Goal: Task Accomplishment & Management: Manage account settings

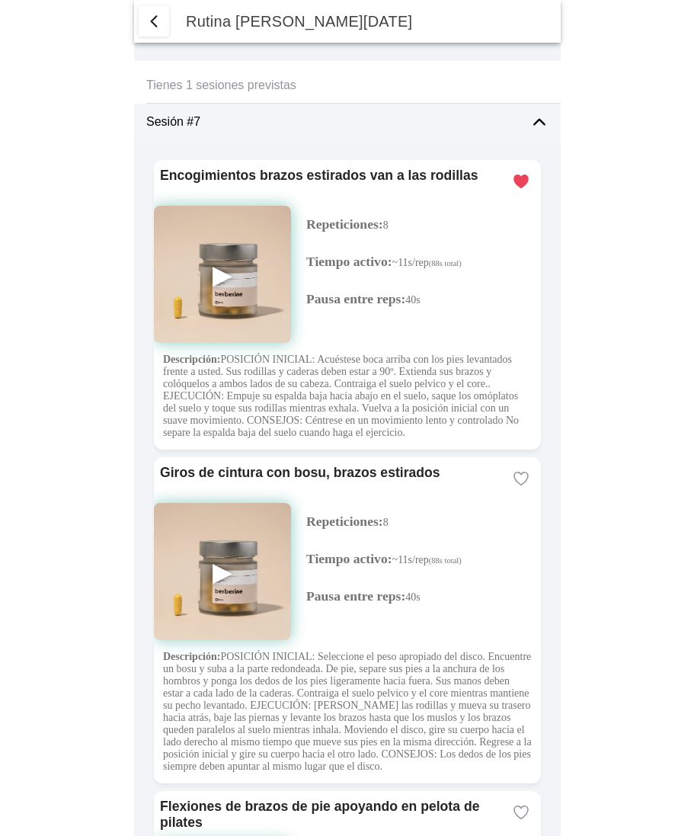
select select "2"
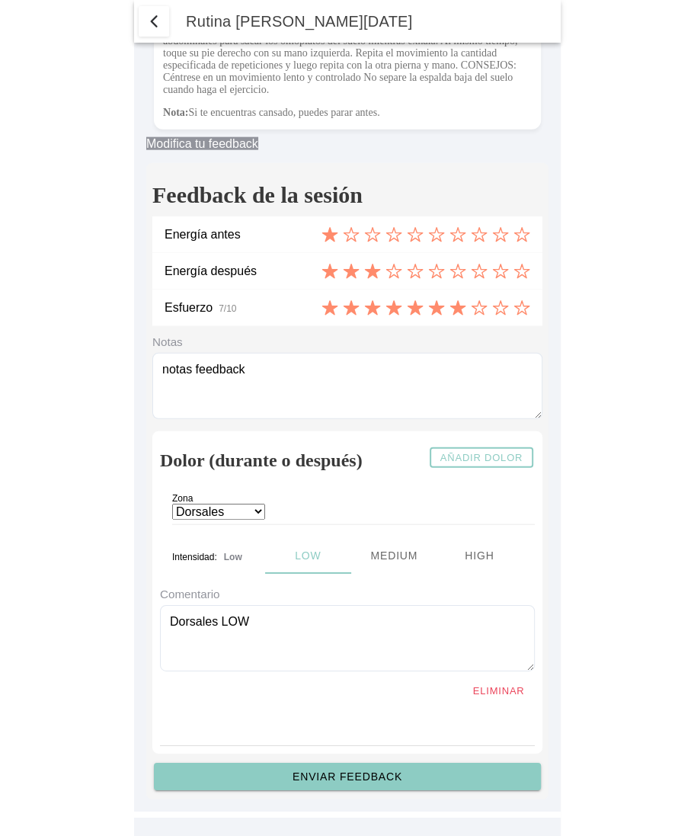
click at [151, 29] on span "button" at bounding box center [154, 21] width 18 height 18
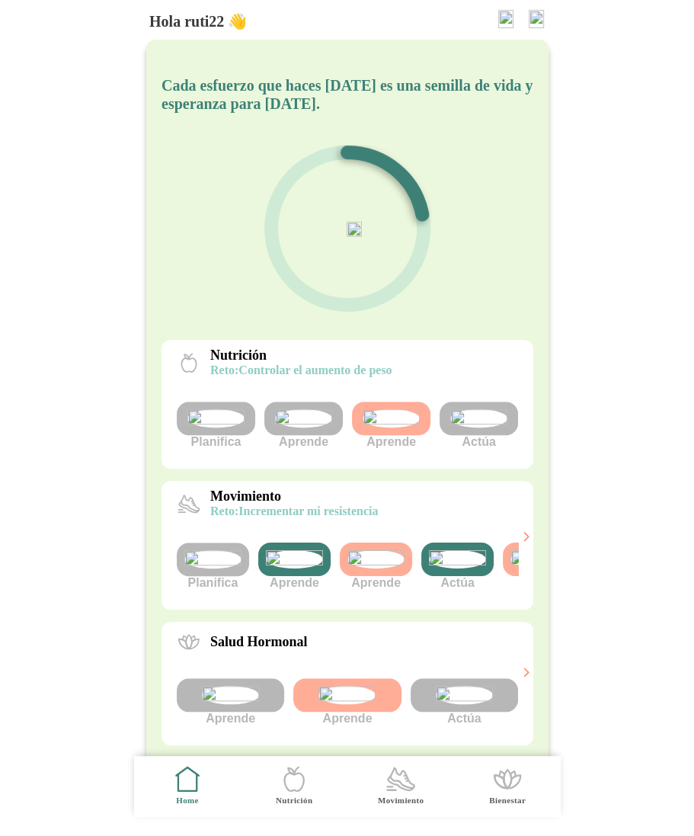
click at [303, 568] on img at bounding box center [294, 559] width 57 height 18
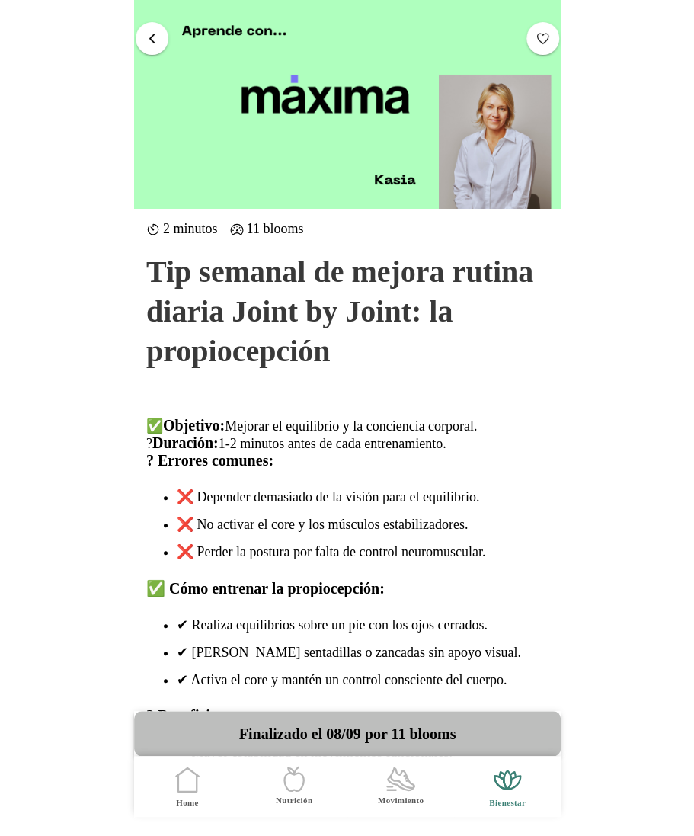
scroll to position [299, 0]
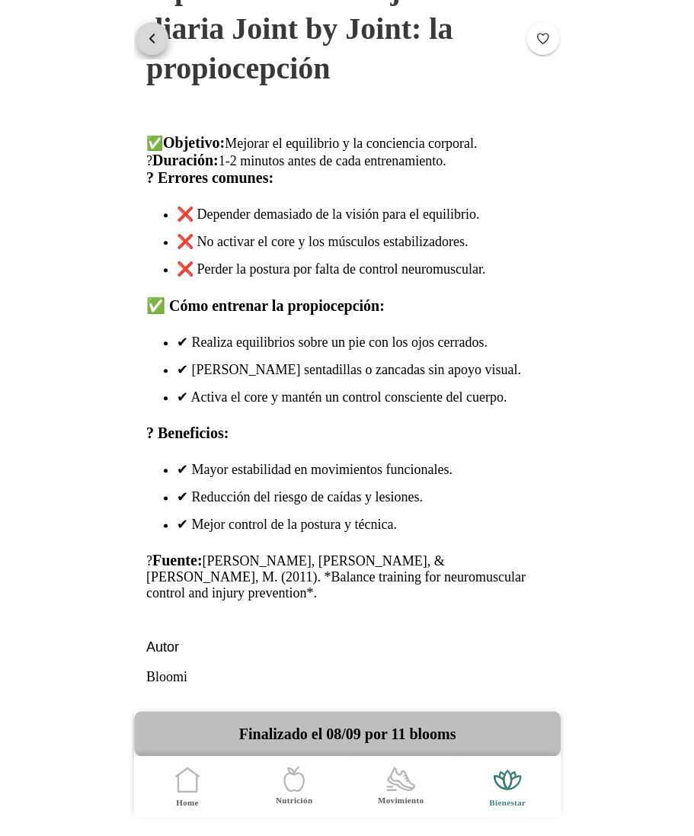
click at [149, 33] on span "button" at bounding box center [152, 37] width 14 height 14
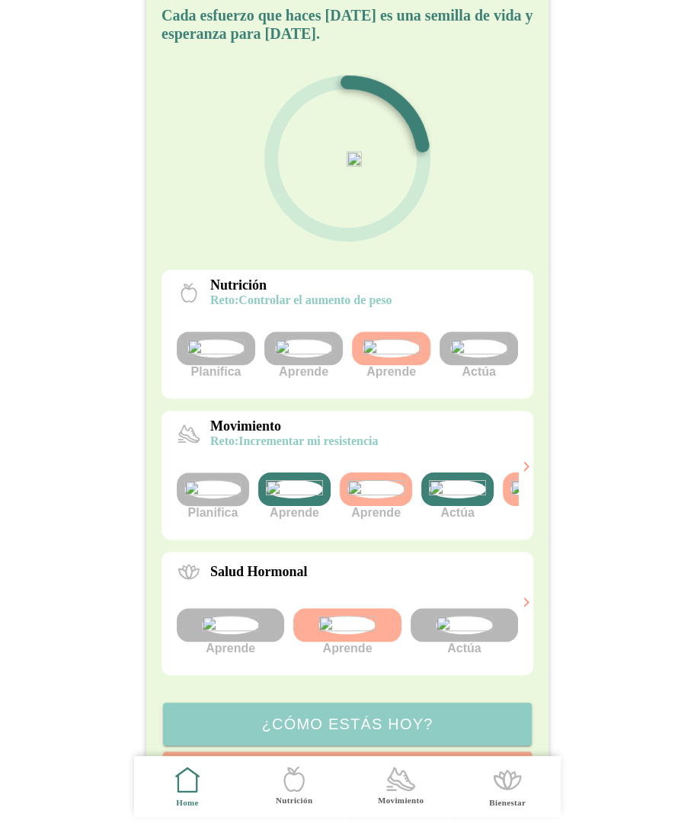
scroll to position [74, 0]
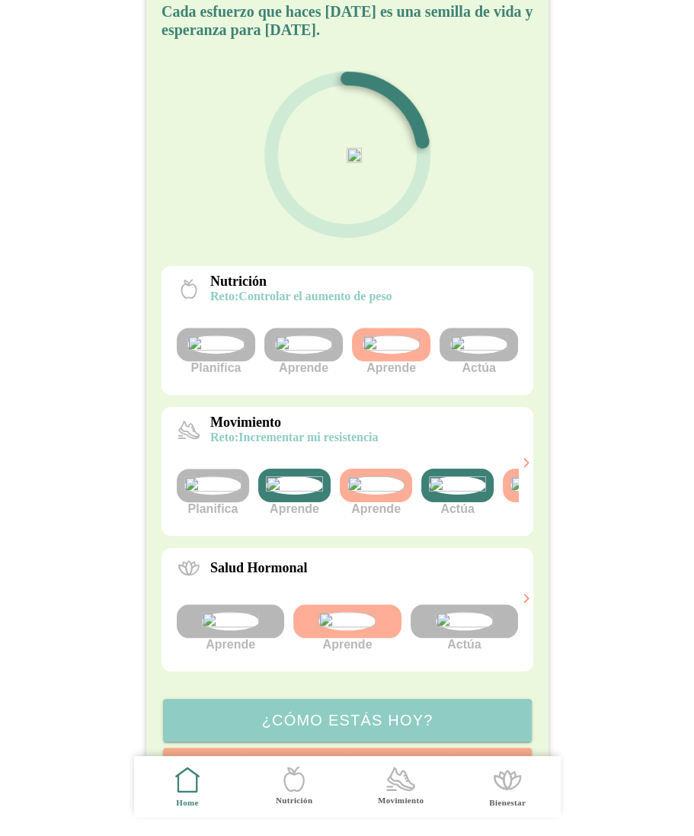
click at [453, 494] on img at bounding box center [457, 485] width 57 height 18
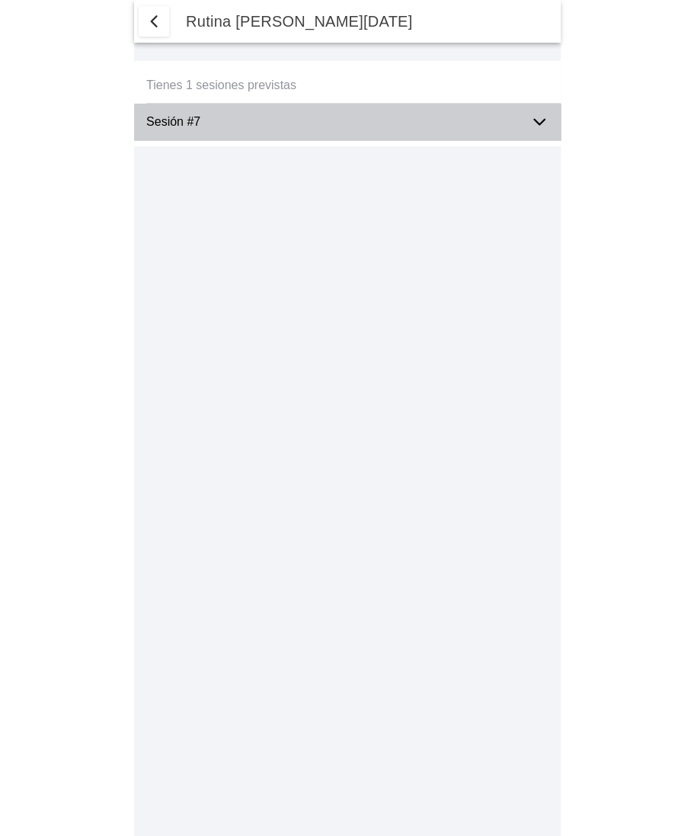
click at [463, 123] on ion-label "Sesión #7" at bounding box center [332, 122] width 372 height 14
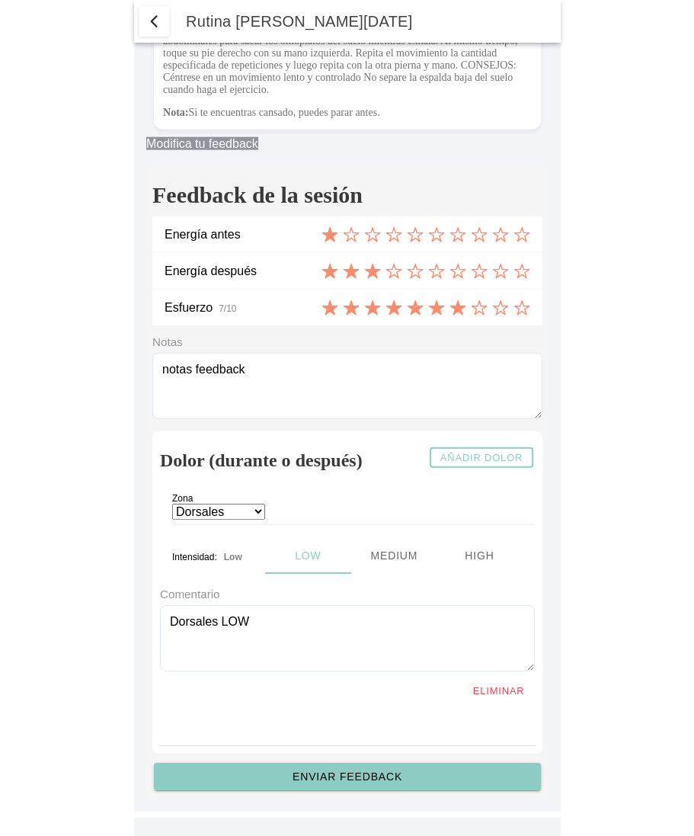
scroll to position [5907, 0]
click at [145, 21] on span "button" at bounding box center [154, 21] width 18 height 18
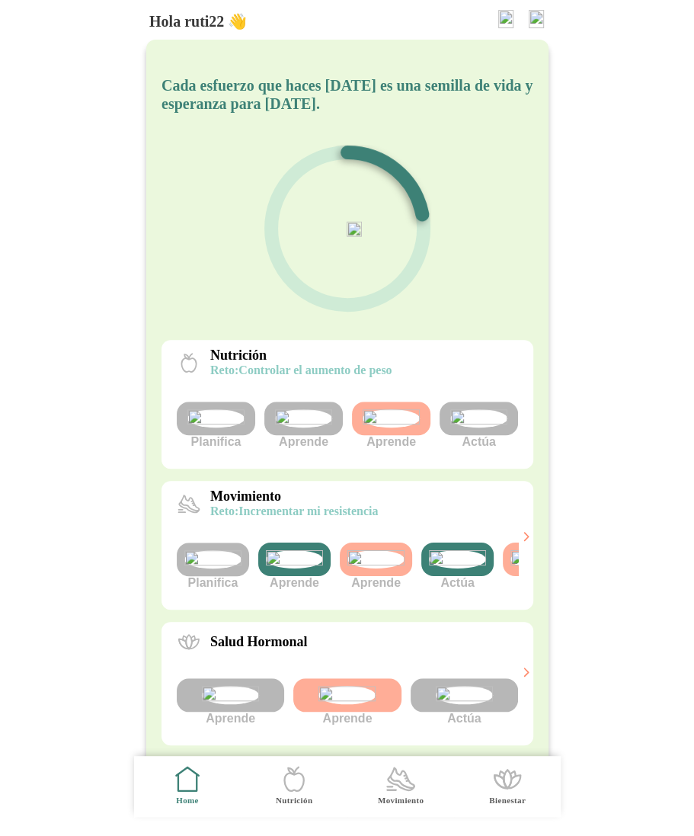
click at [293, 568] on img at bounding box center [294, 559] width 57 height 18
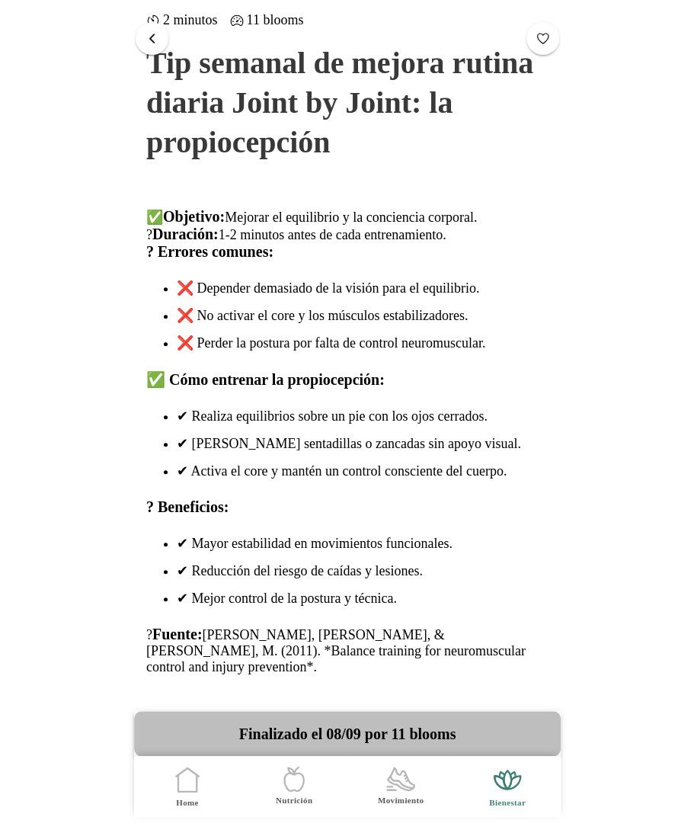
scroll to position [299, 0]
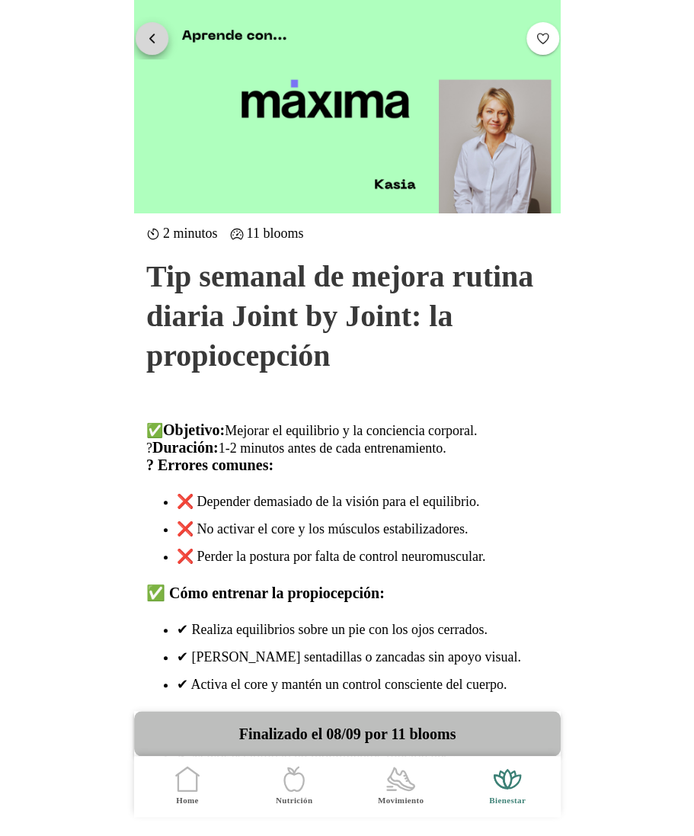
click at [153, 43] on span "button" at bounding box center [152, 37] width 14 height 14
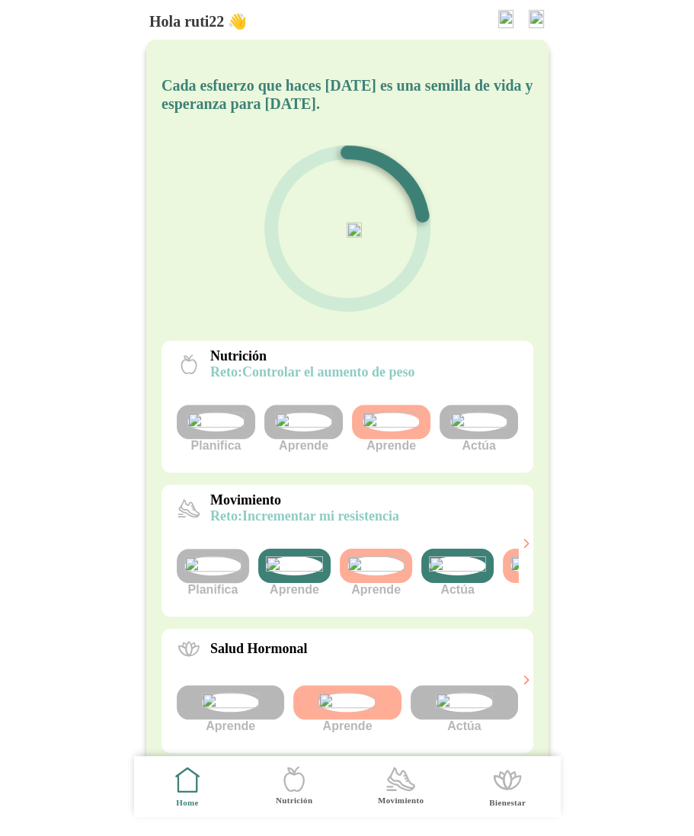
click at [444, 575] on img at bounding box center [457, 565] width 57 height 19
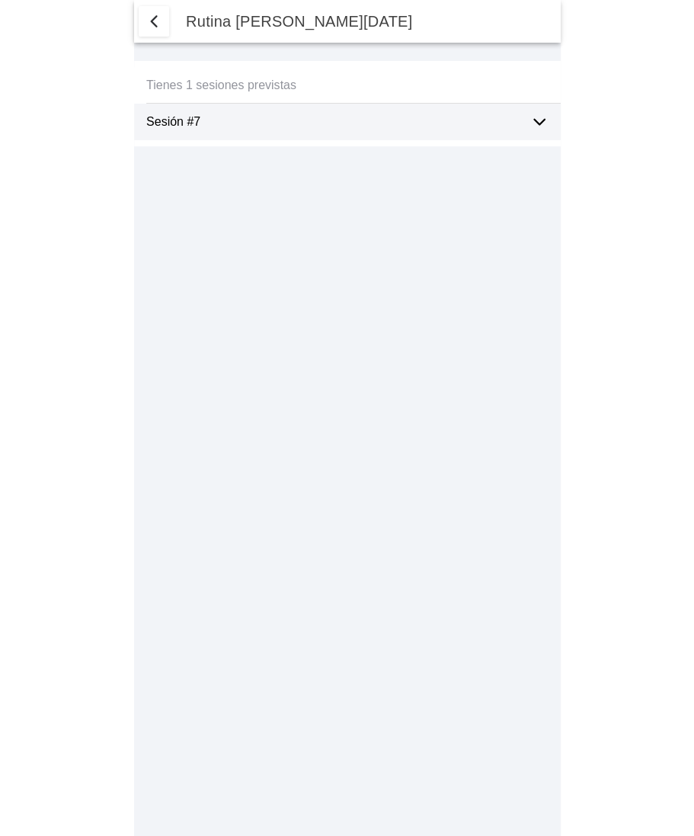
click at [539, 124] on icon at bounding box center [539, 122] width 11 height 5
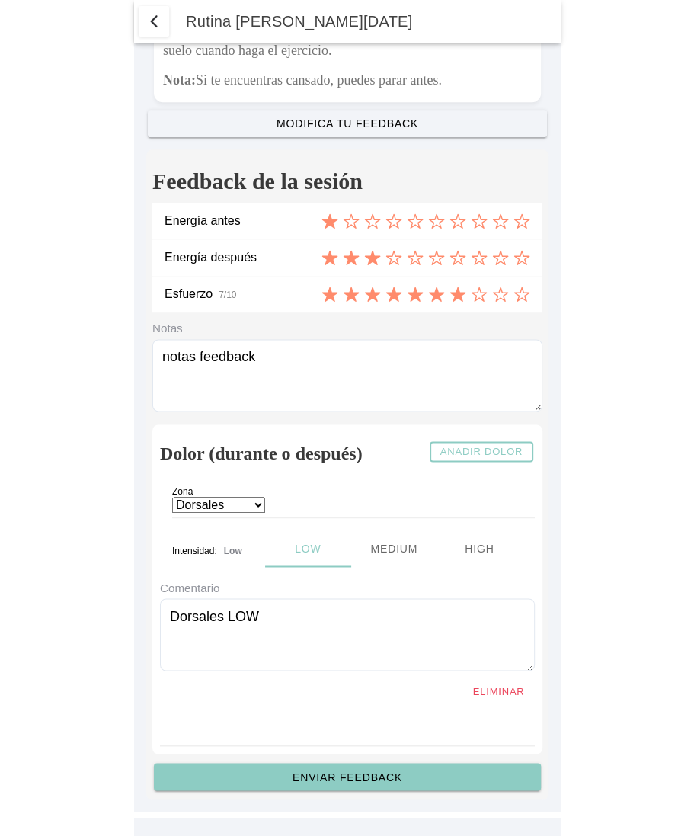
scroll to position [7444, 0]
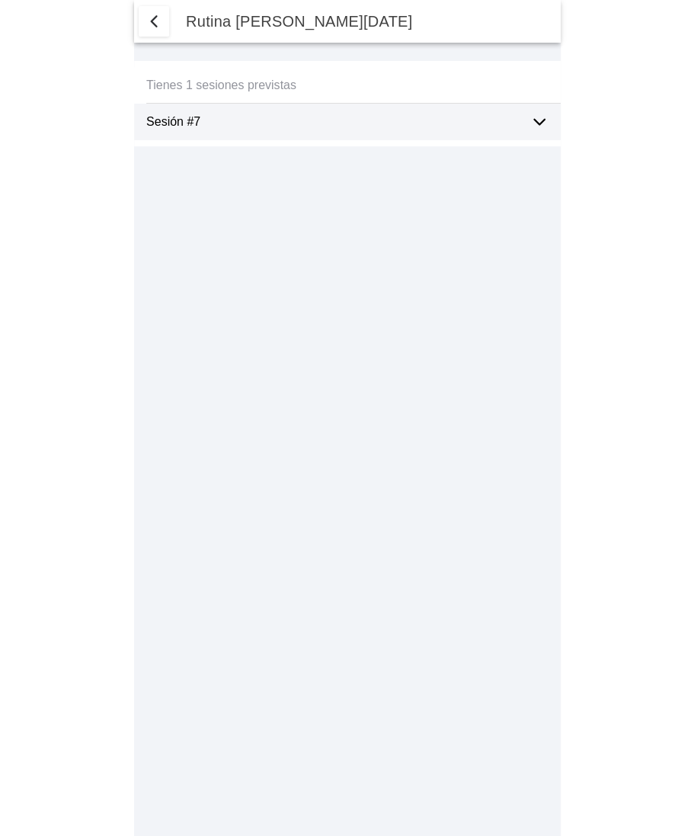
select select "2"
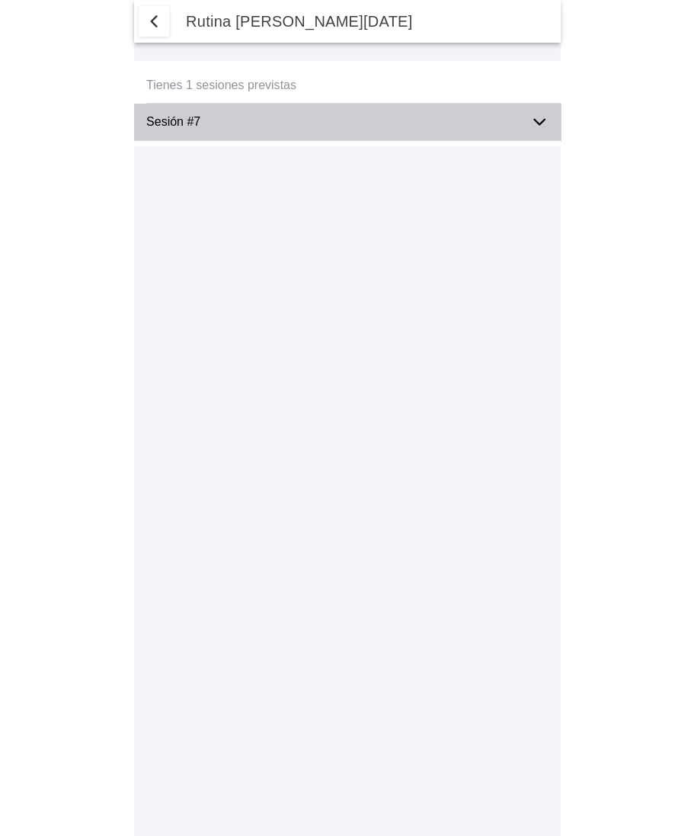
click at [486, 126] on ion-label "Sesión #7" at bounding box center [332, 122] width 372 height 14
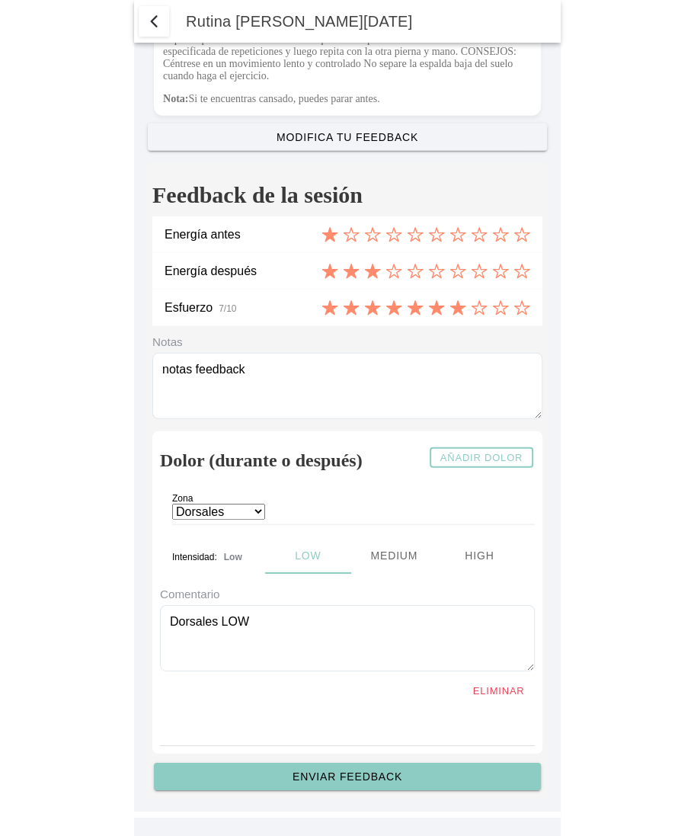
scroll to position [5571, 0]
click at [152, 17] on span "button" at bounding box center [154, 21] width 18 height 18
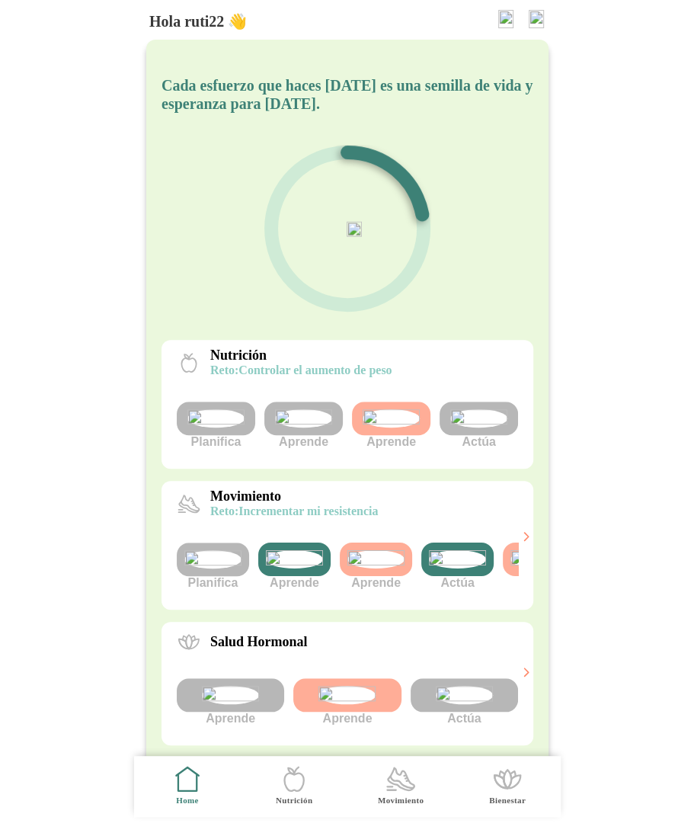
click at [294, 568] on img at bounding box center [294, 559] width 57 height 18
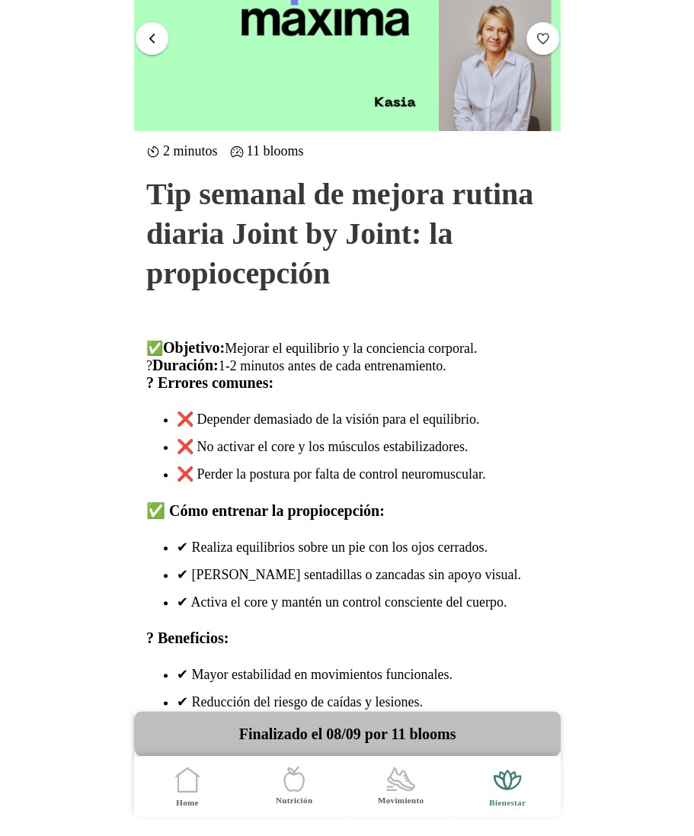
scroll to position [299, 0]
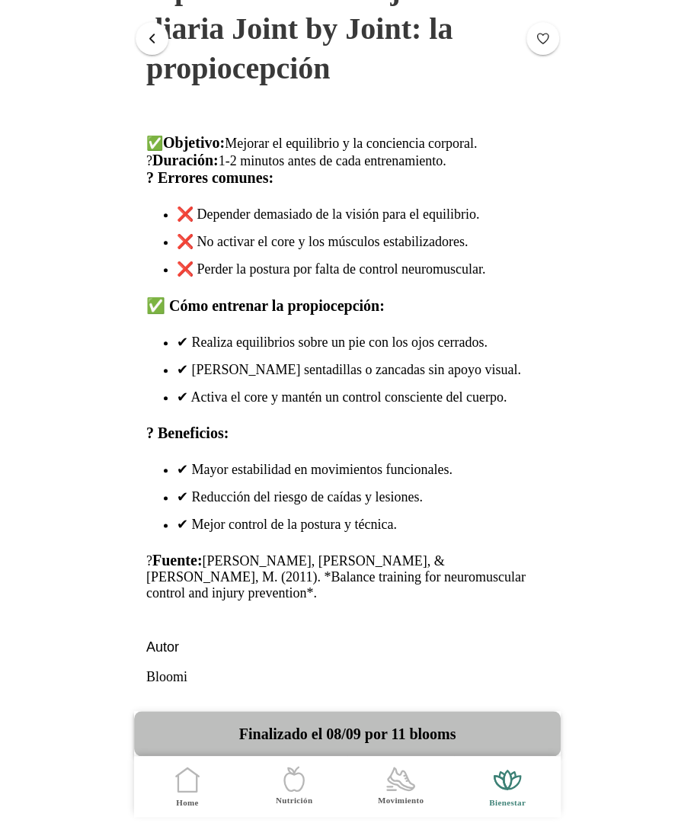
click at [145, 40] on span "button" at bounding box center [152, 37] width 14 height 14
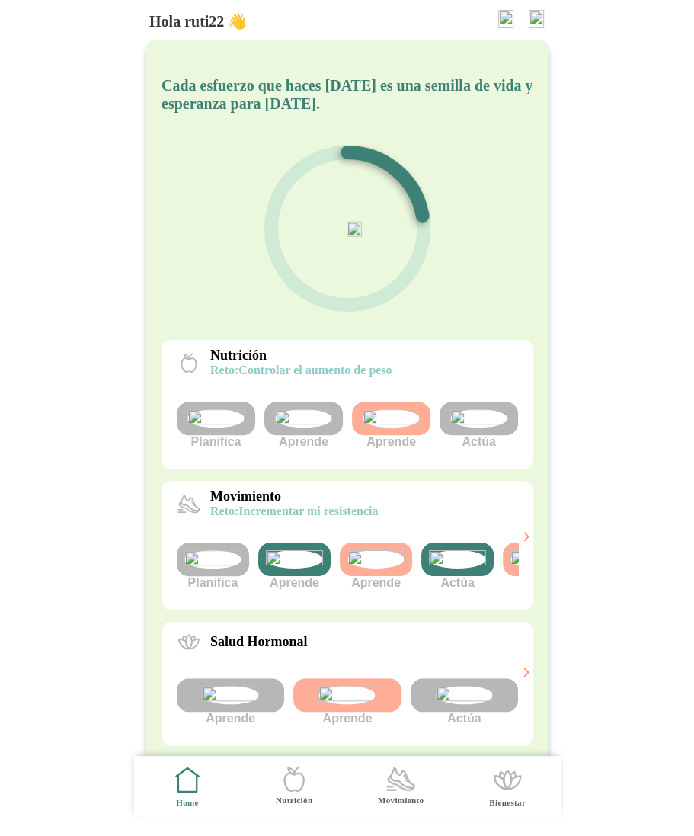
click at [471, 568] on img at bounding box center [457, 559] width 57 height 18
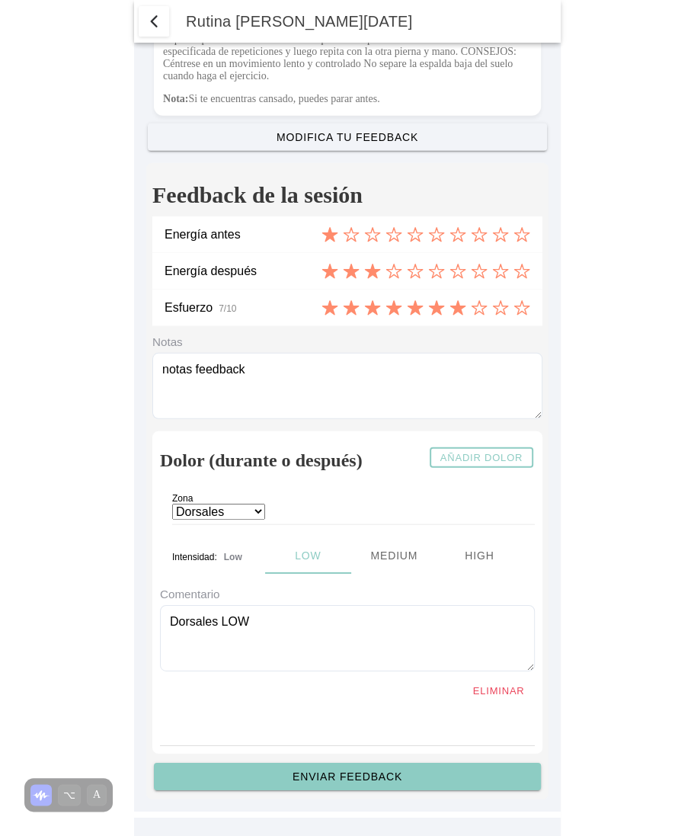
scroll to position [5920, 0]
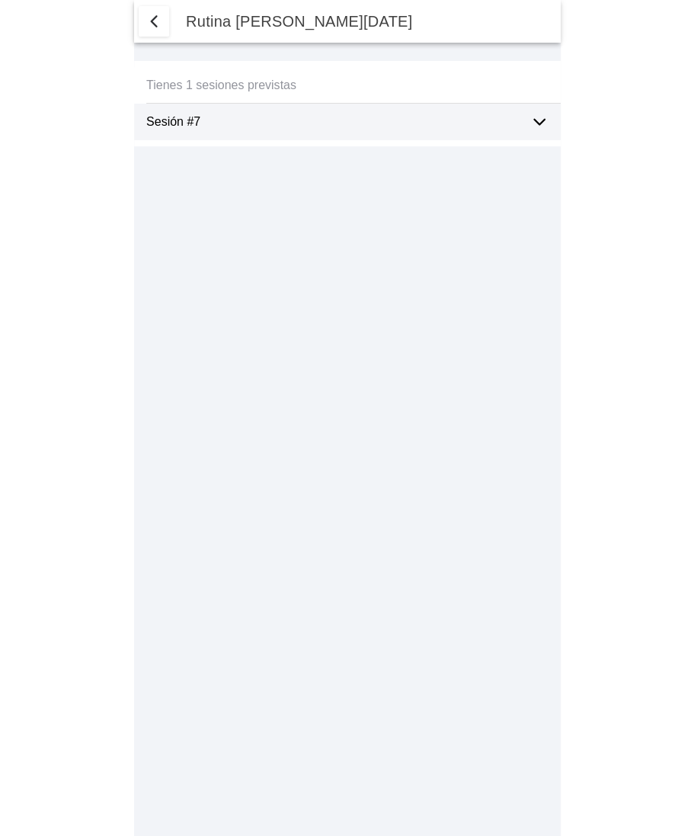
select select "2"
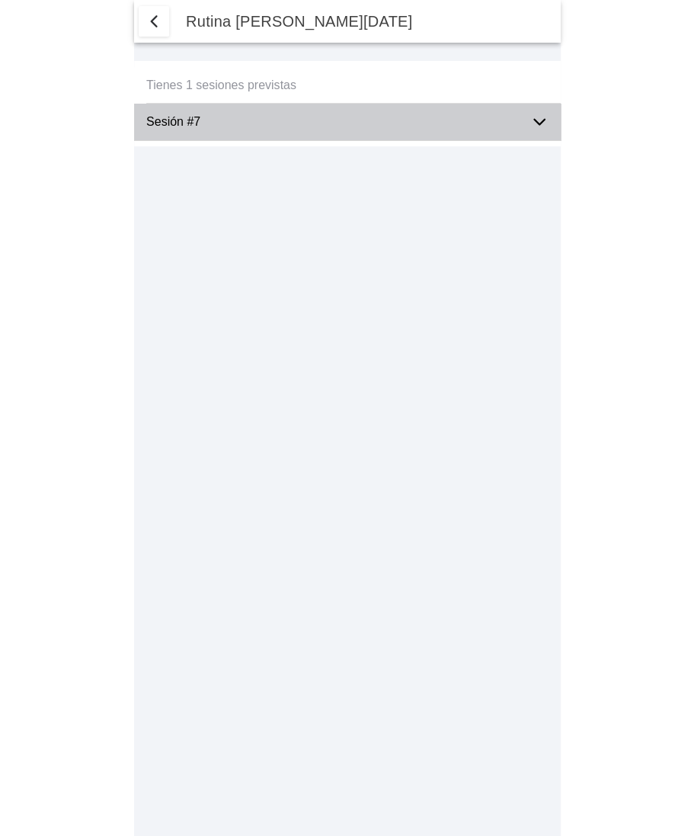
click at [437, 130] on div "Sesión #7" at bounding box center [332, 122] width 372 height 37
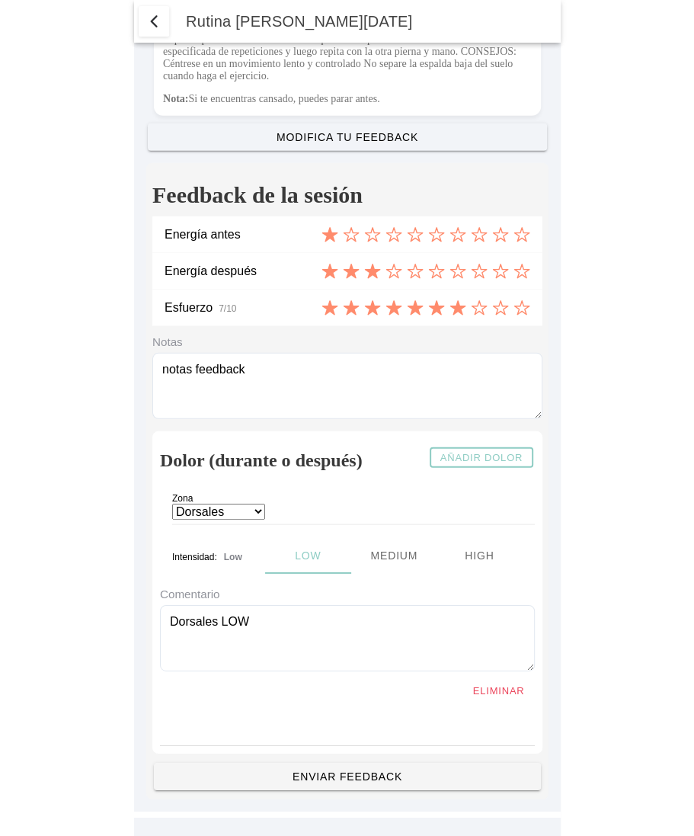
scroll to position [5920, 0]
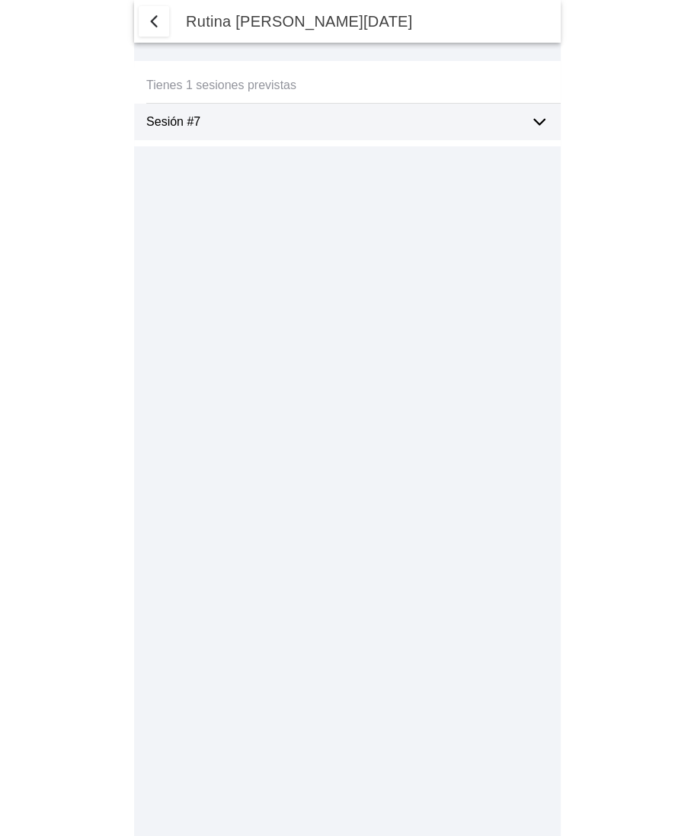
select select "2"
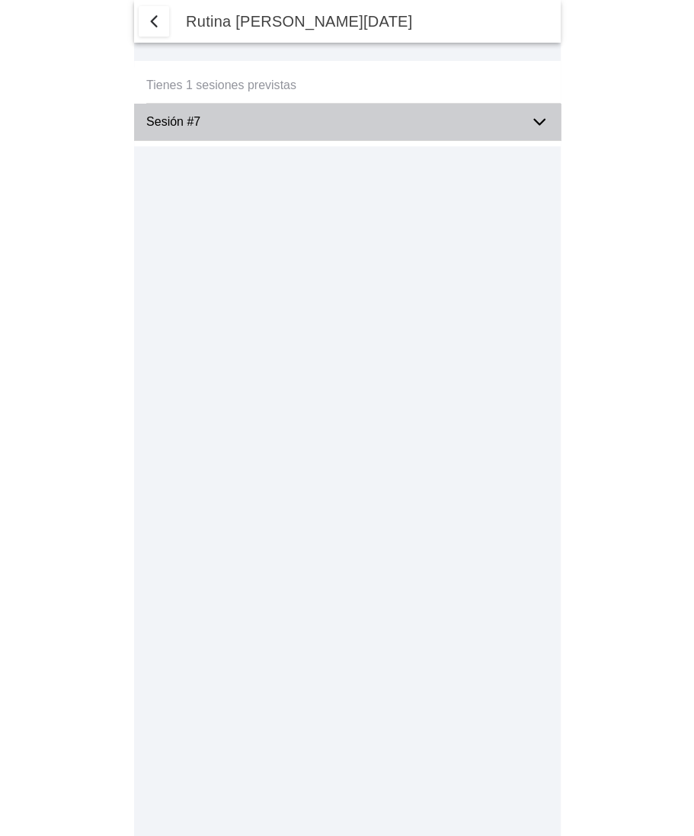
click at [270, 123] on ion-label "Sesión #7" at bounding box center [332, 122] width 372 height 14
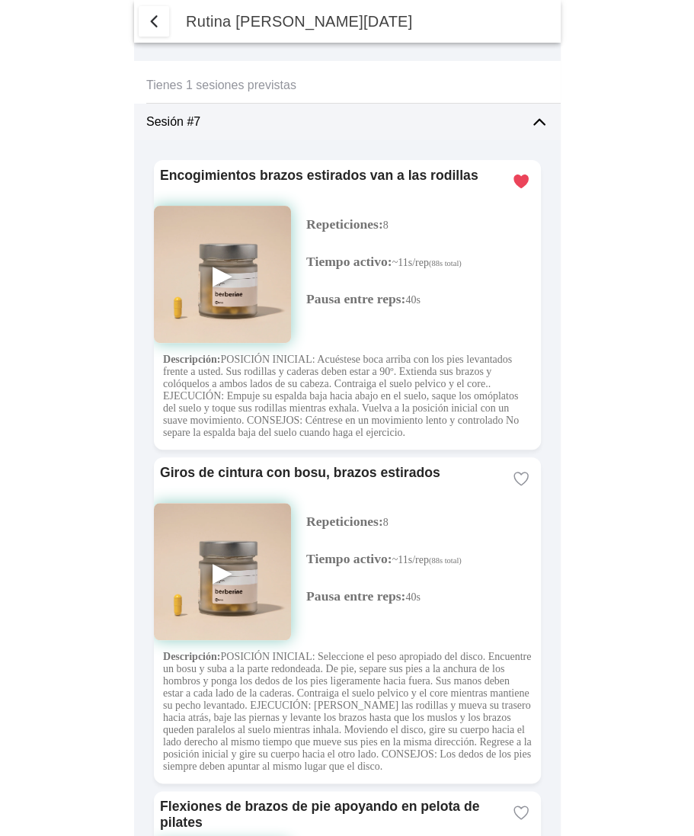
click at [522, 488] on icon at bounding box center [521, 478] width 18 height 18
click at [517, 175] on icon at bounding box center [520, 181] width 15 height 14
click at [158, 28] on span "button" at bounding box center [154, 21] width 18 height 18
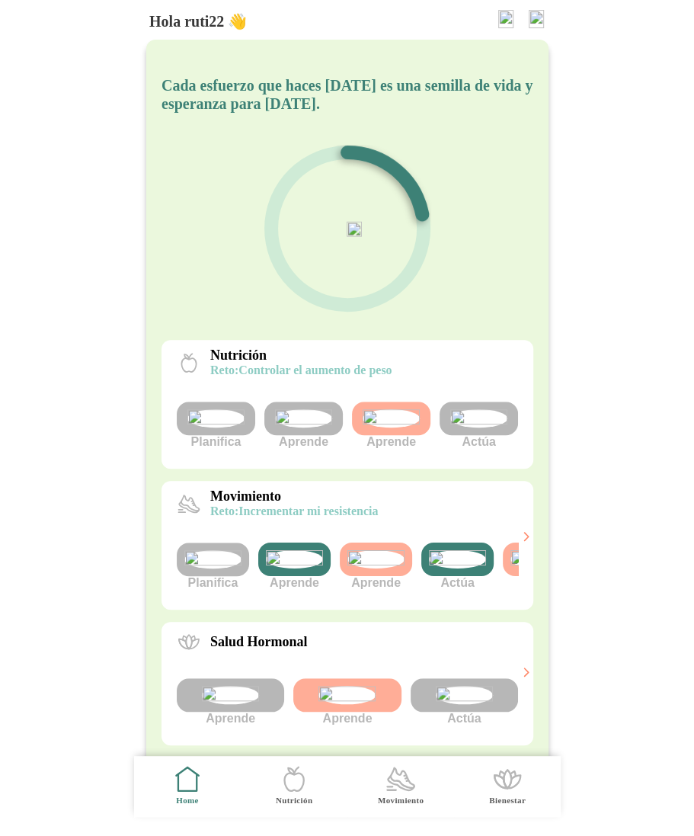
click at [466, 568] on img at bounding box center [457, 559] width 57 height 18
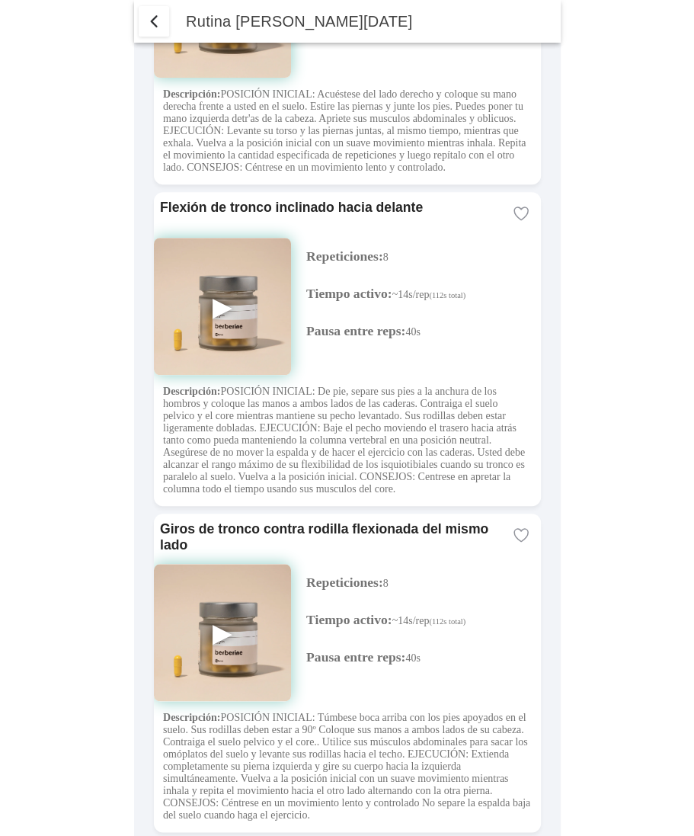
scroll to position [2241, 0]
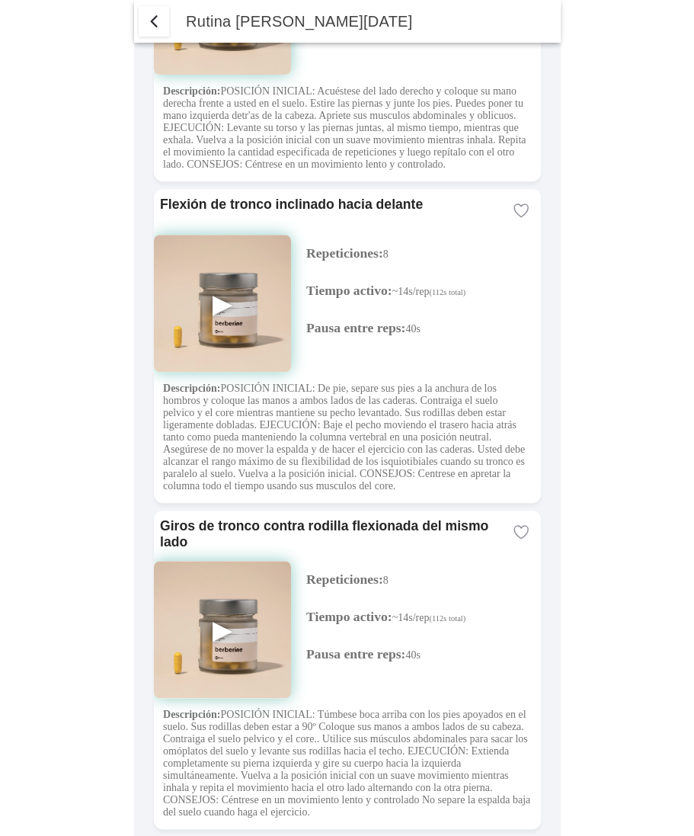
click at [217, 75] on img at bounding box center [222, 6] width 137 height 137
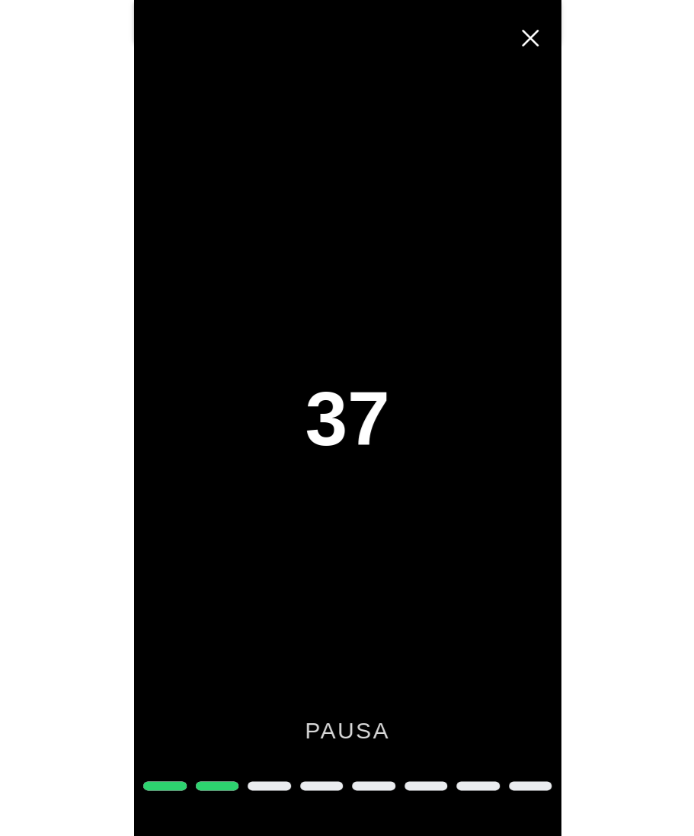
click at [534, 37] on span "Cerrar" at bounding box center [530, 38] width 34 height 34
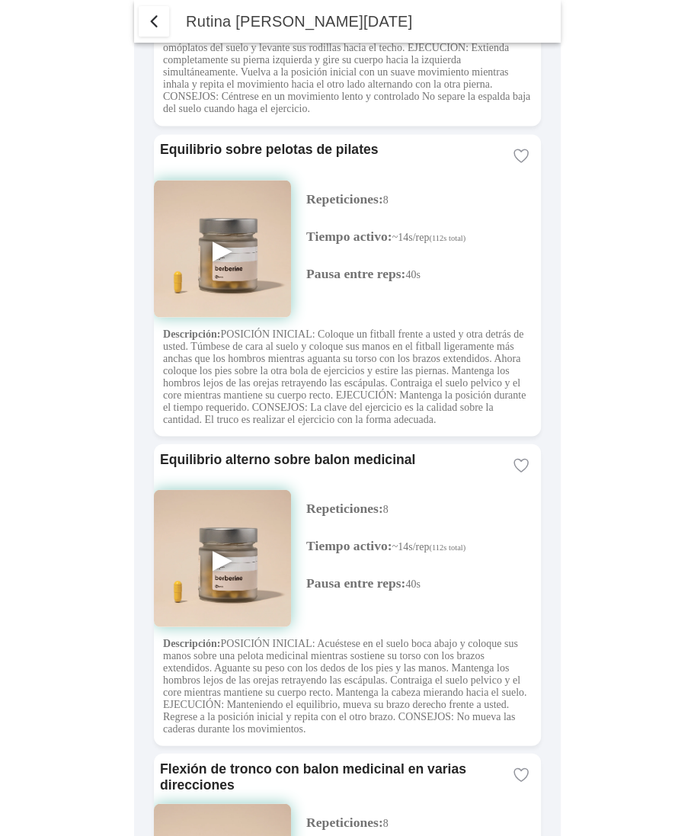
scroll to position [2752, 0]
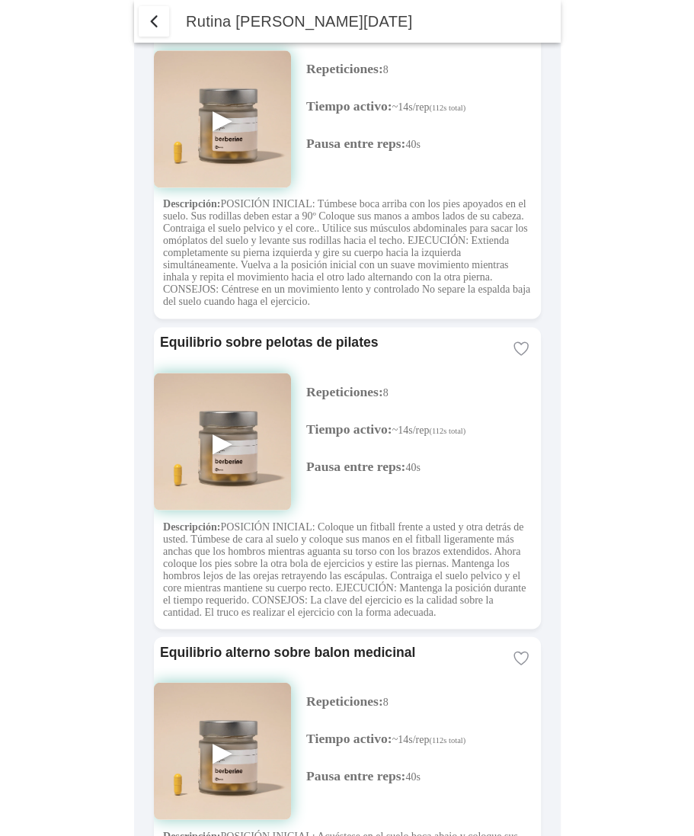
click at [150, 31] on button "button" at bounding box center [154, 21] width 30 height 30
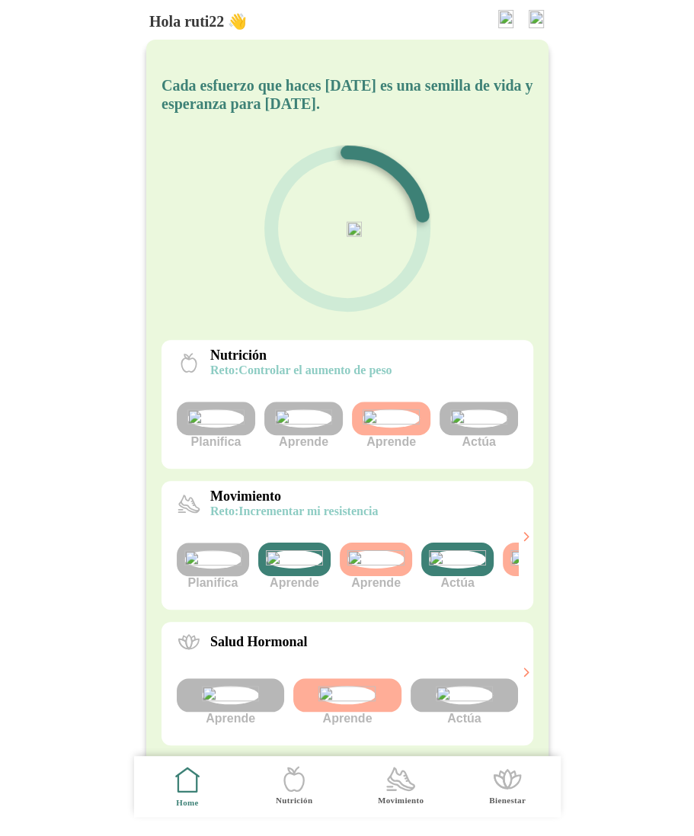
click at [458, 568] on img at bounding box center [457, 559] width 57 height 18
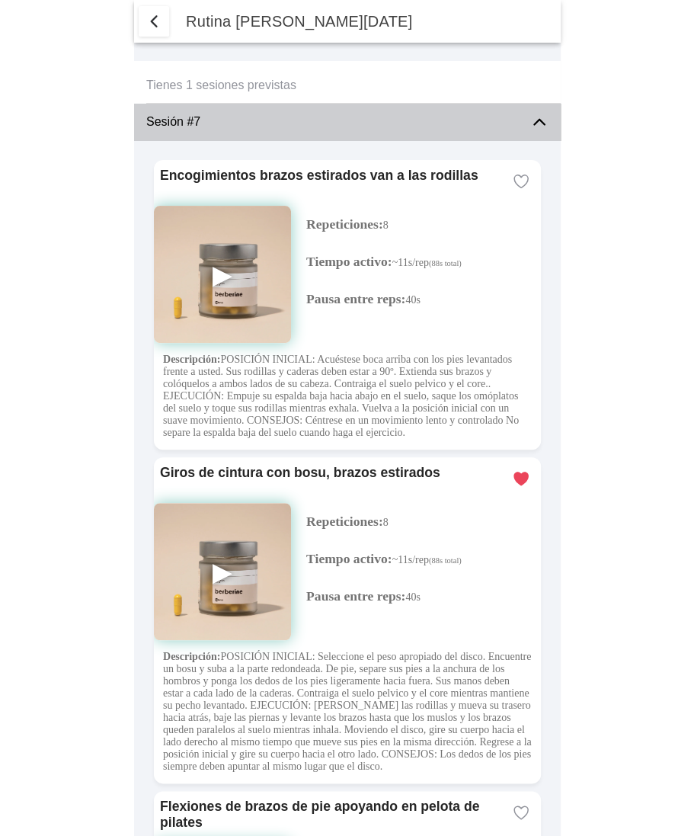
click at [253, 114] on div "Sesión #7" at bounding box center [332, 122] width 372 height 37
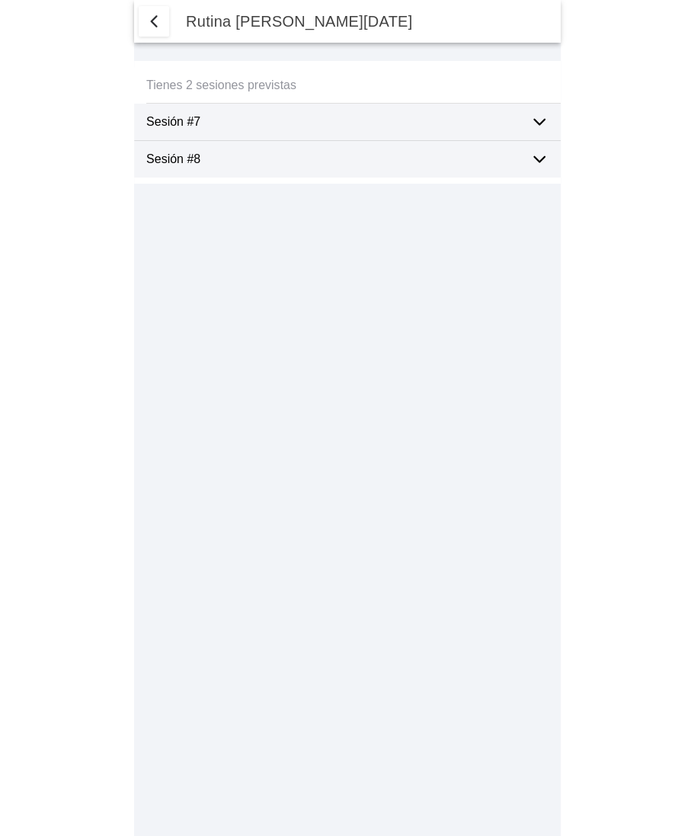
click at [491, 164] on ion-label "Sesión #8" at bounding box center [332, 159] width 372 height 14
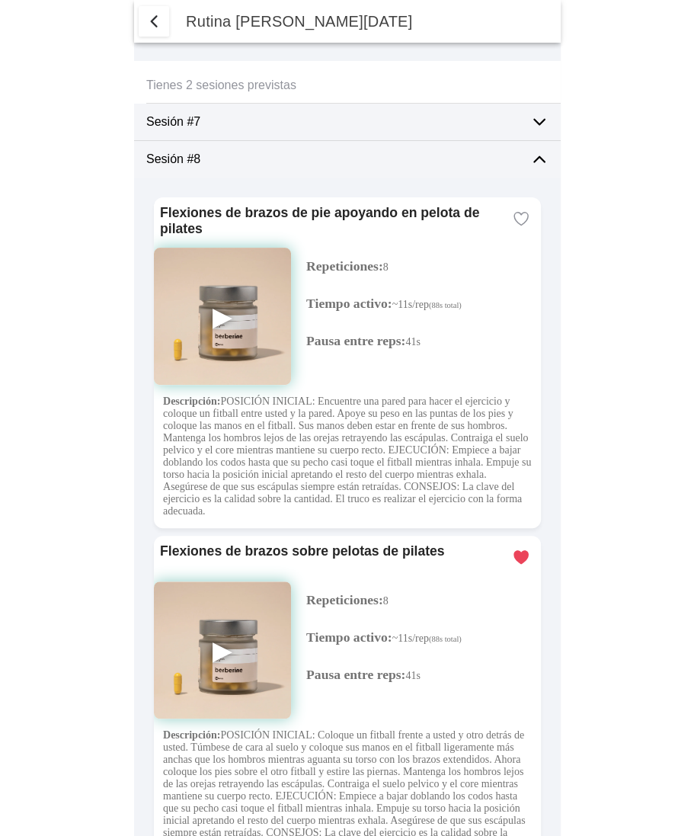
click at [393, 149] on div "Sesión #8" at bounding box center [332, 159] width 372 height 37
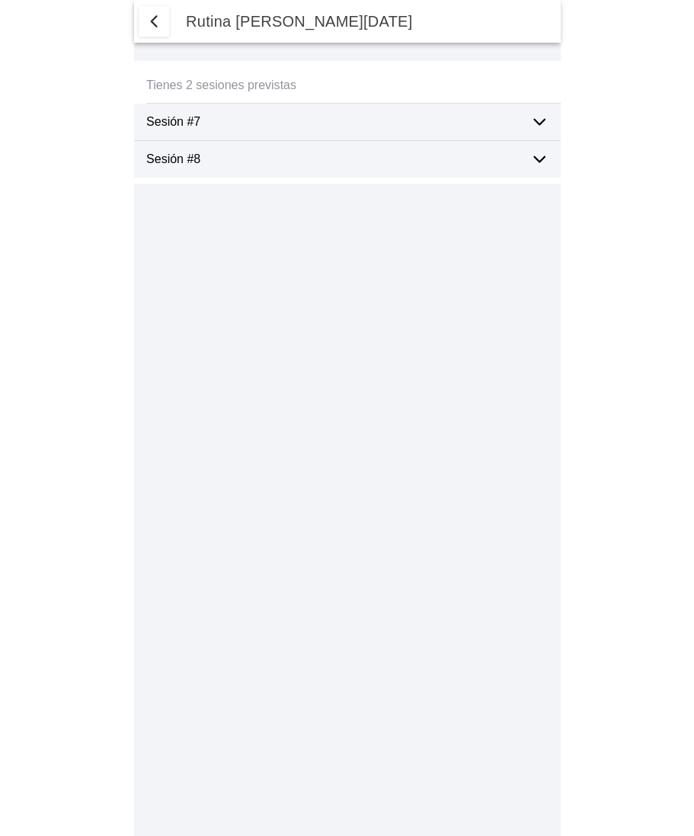
click at [369, 117] on ion-label "Sesión #7" at bounding box center [332, 122] width 372 height 14
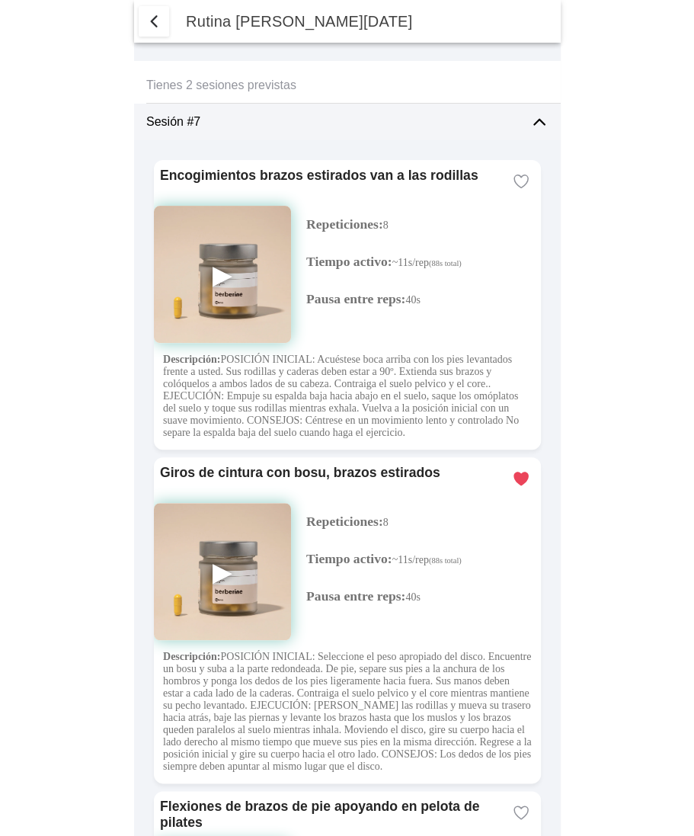
click at [363, 122] on ion-label "Sesión #7" at bounding box center [332, 122] width 372 height 14
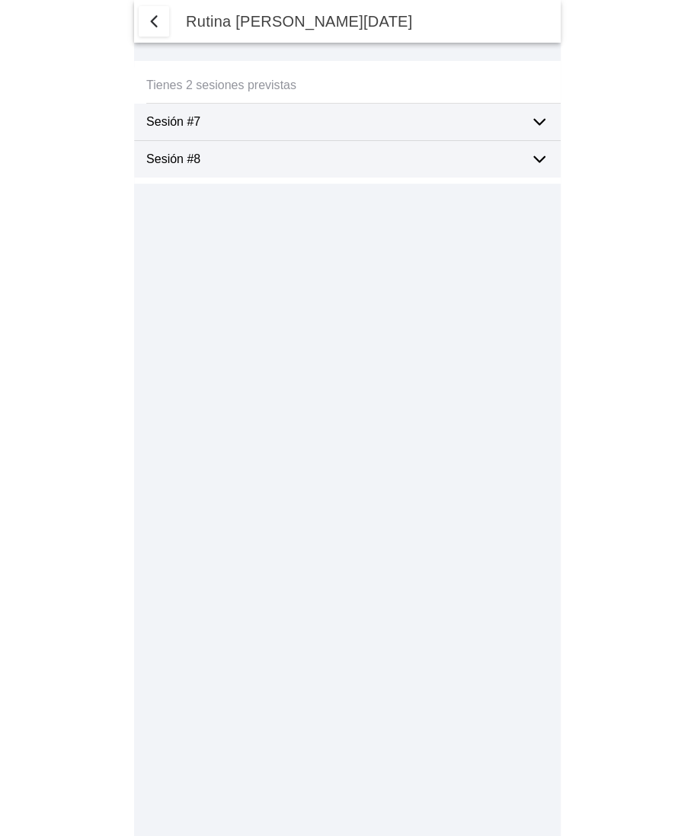
click at [377, 162] on ion-label "Sesión #8" at bounding box center [332, 159] width 372 height 14
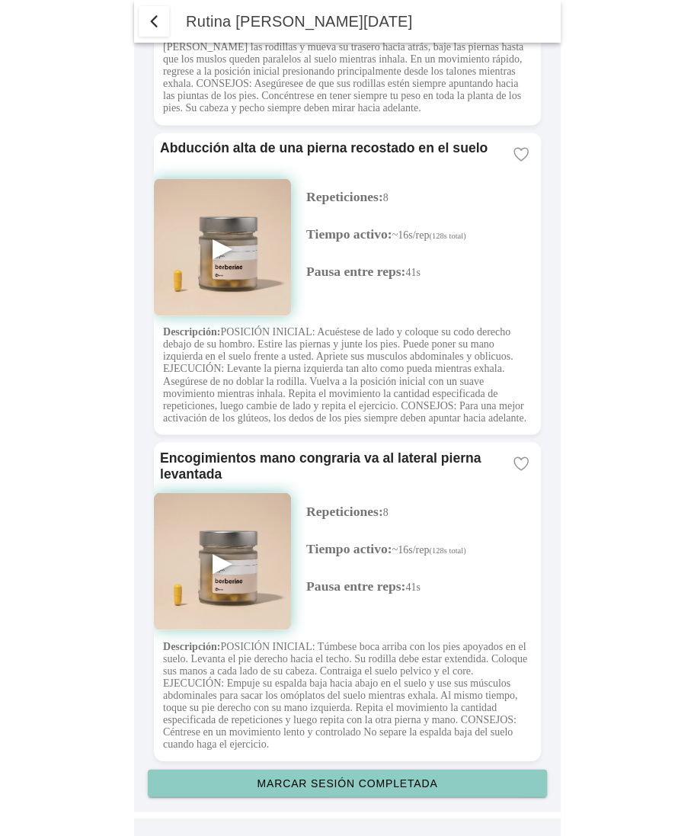
scroll to position [5324, 0]
click at [0, 0] on slot "Marcar sesión completada" at bounding box center [0, 0] width 0 height 0
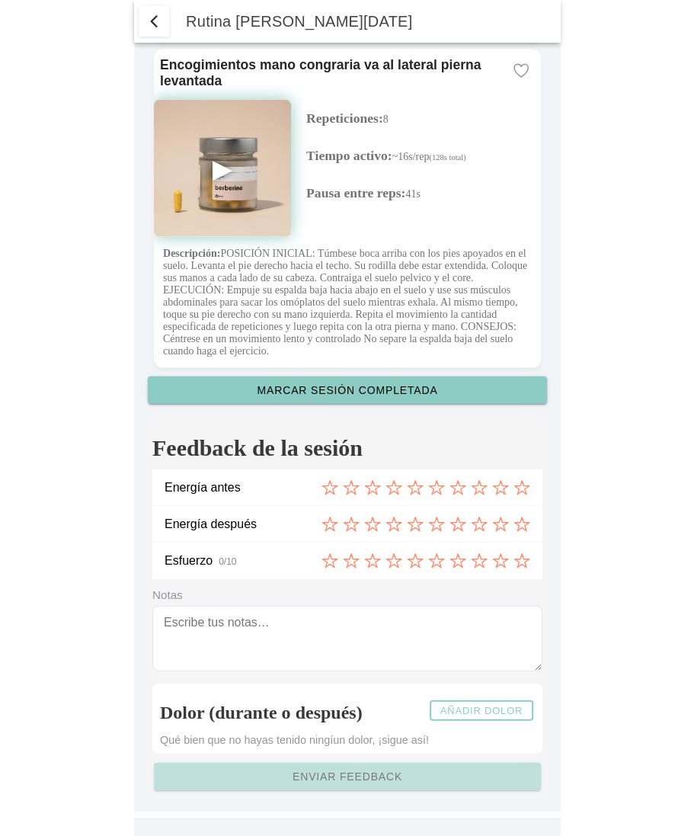
scroll to position [5718, 0]
click at [328, 493] on icon at bounding box center [329, 487] width 17 height 17
click at [370, 526] on icon at bounding box center [372, 524] width 17 height 17
click at [417, 561] on icon at bounding box center [415, 561] width 14 height 14
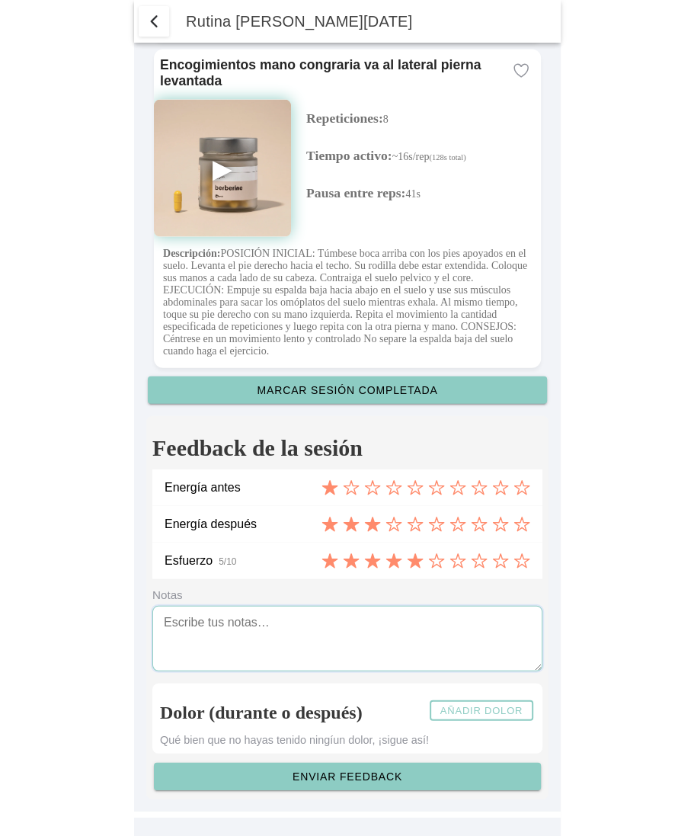
click at [356, 619] on textarea at bounding box center [347, 639] width 390 height 66
type textarea "Notas segunda sesión"
click at [0, 0] on slot "Añadir dolor" at bounding box center [0, 0] width 0 height 0
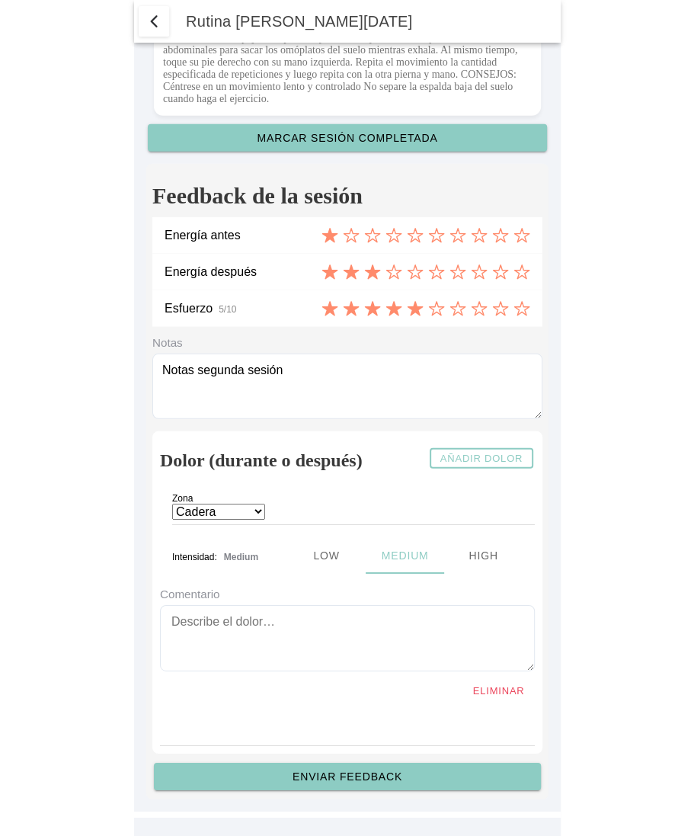
scroll to position [5970, 0]
click at [256, 510] on select "Cadera Cervicales Codo/Muñeca Dorsales Hombro Lumbares Rodilla Tobillo/Pie" at bounding box center [218, 512] width 93 height 16
select select "4"
click at [494, 568] on ion-segment-button "High" at bounding box center [482, 555] width 78 height 37
click at [488, 556] on ion-segment-button "High" at bounding box center [479, 555] width 85 height 37
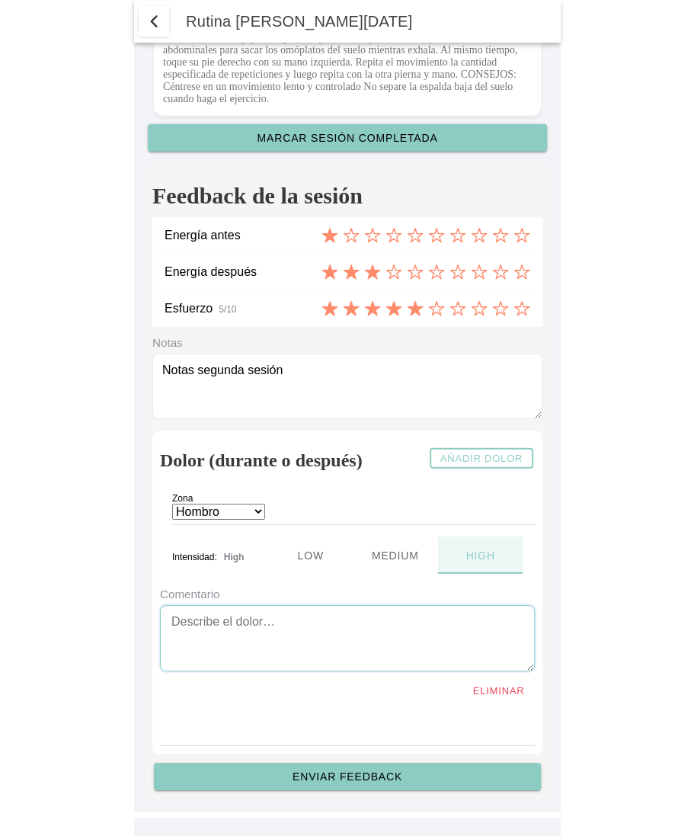
drag, startPoint x: 223, startPoint y: 632, endPoint x: 229, endPoint y: 607, distance: 25.7
click at [223, 632] on textarea at bounding box center [347, 638] width 375 height 66
type textarea "Hombro high"
click at [0, 0] on slot "Enviar feedback" at bounding box center [0, 0] width 0 height 0
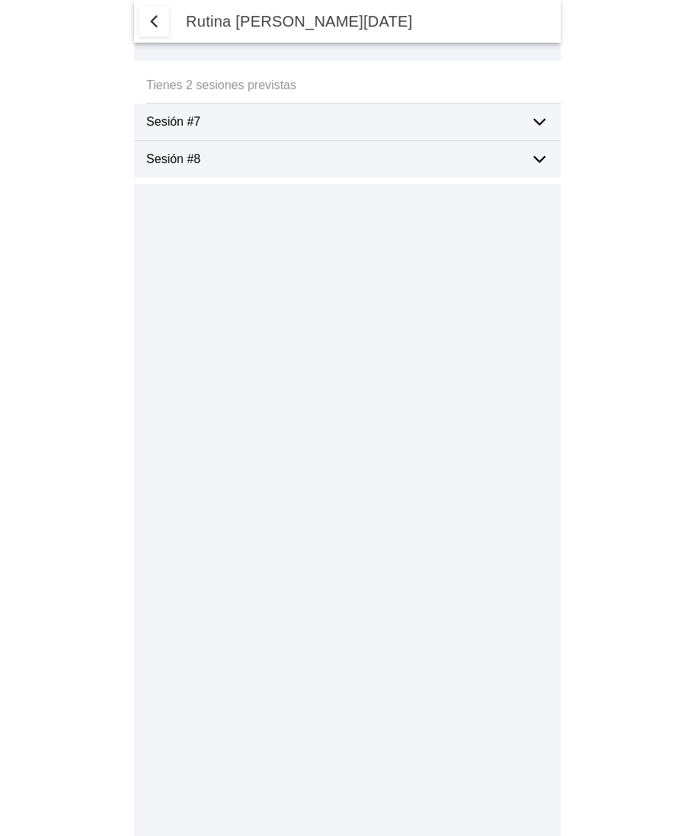
select select "4"
click at [450, 166] on div "Sesión #8" at bounding box center [332, 159] width 372 height 37
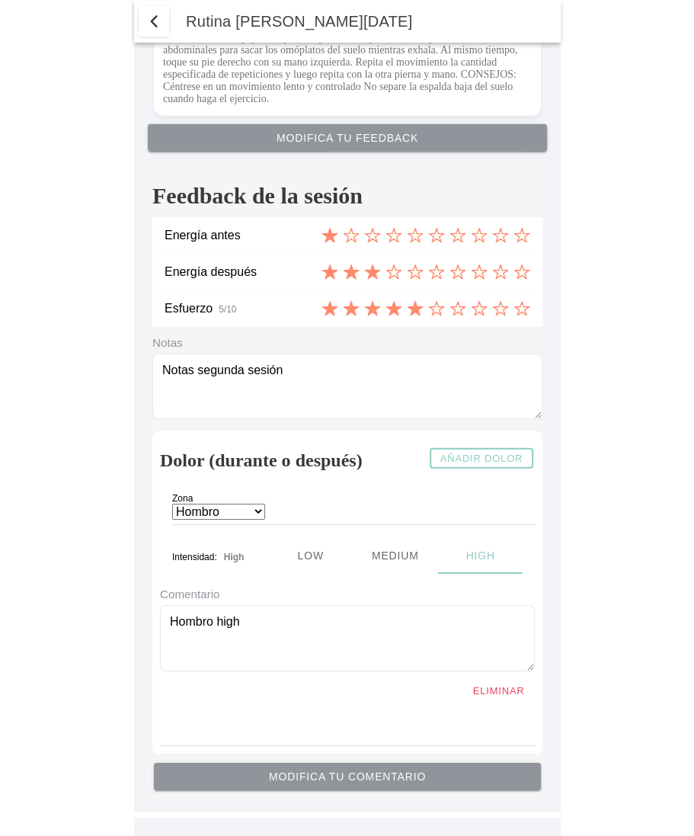
scroll to position [5970, 0]
click at [150, 27] on span "button" at bounding box center [154, 21] width 18 height 18
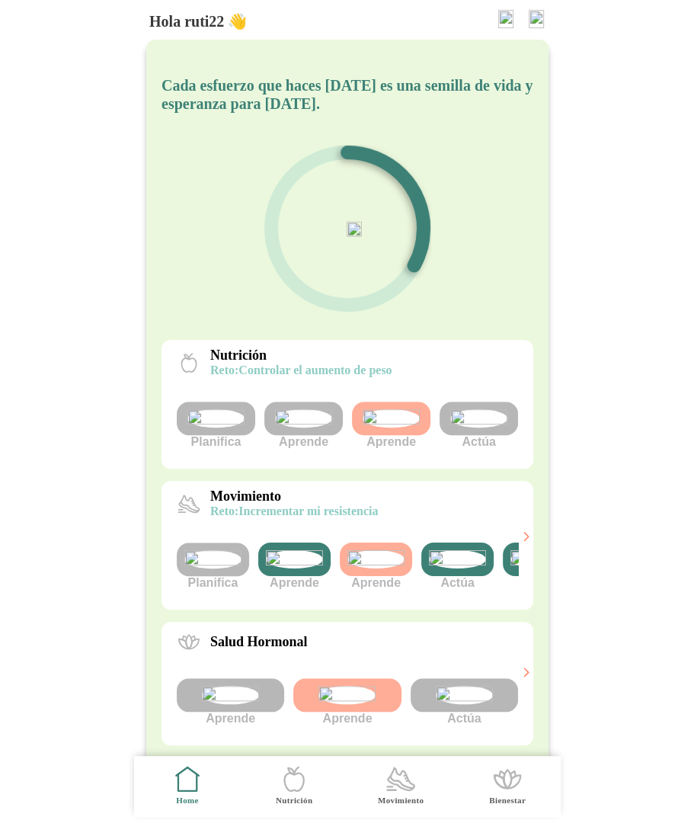
click at [456, 568] on img at bounding box center [457, 559] width 57 height 18
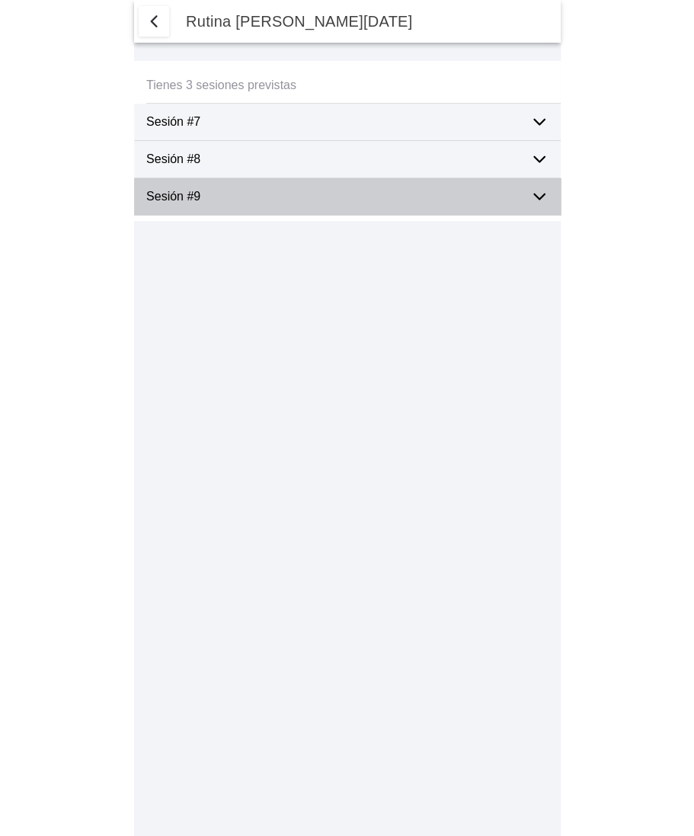
click at [501, 198] on ion-label "Sesión #9" at bounding box center [332, 197] width 372 height 14
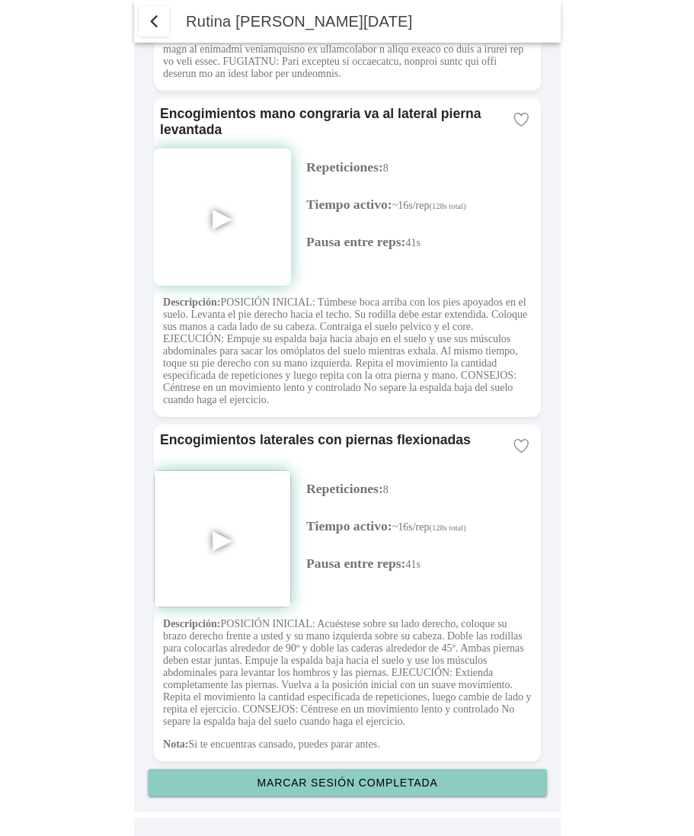
scroll to position [4002, 0]
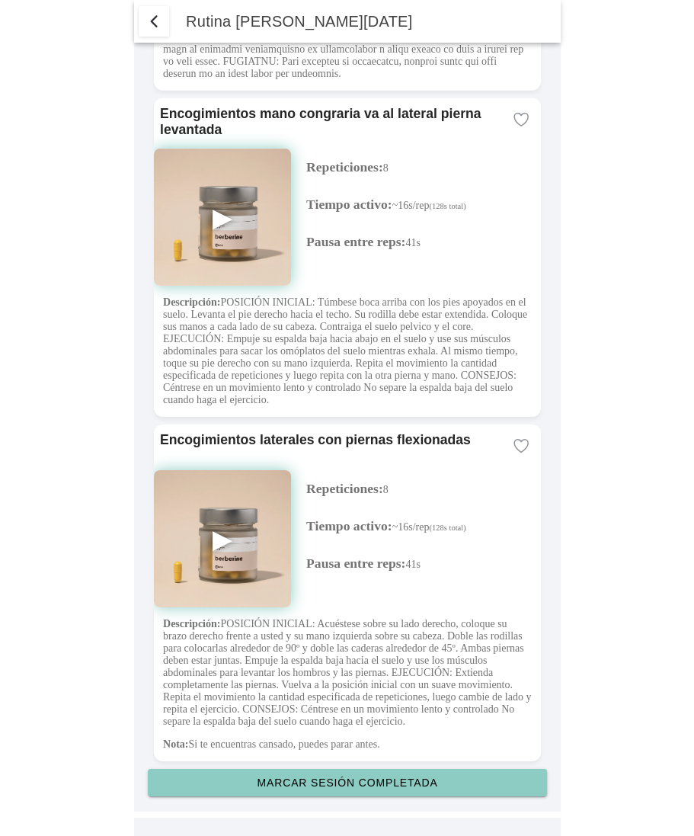
click at [373, 776] on button "Marcar sesión completada" at bounding box center [347, 782] width 399 height 27
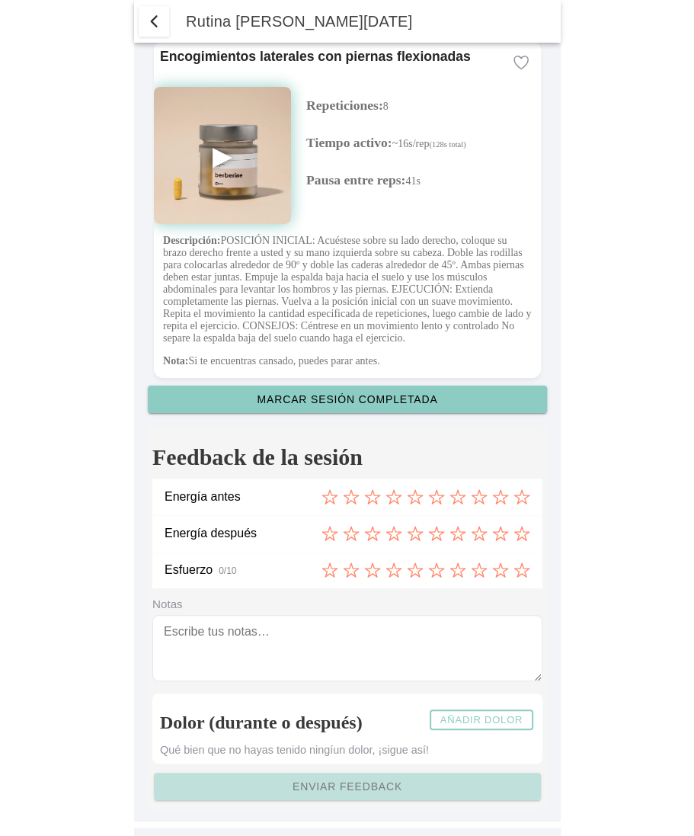
scroll to position [4396, 0]
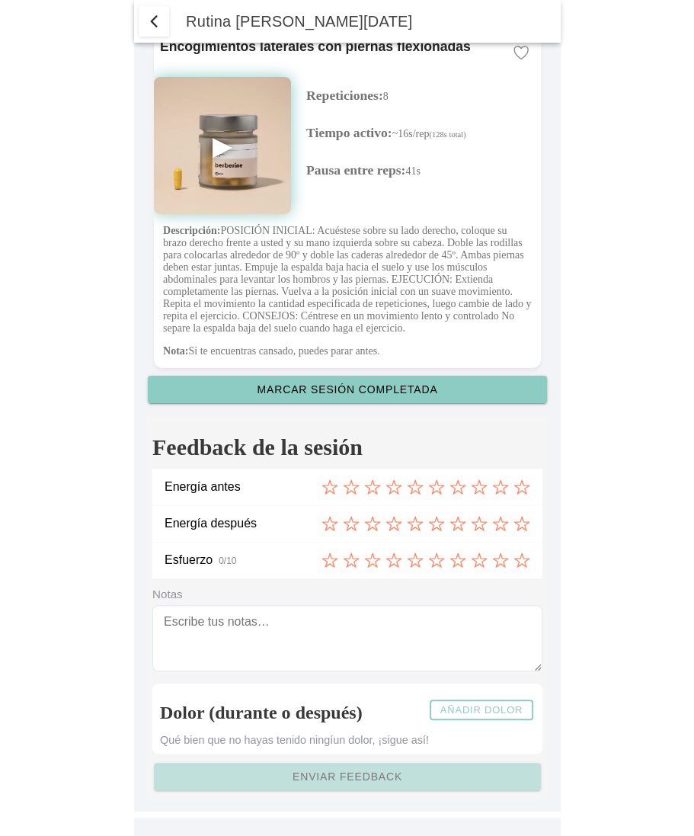
click at [0, 0] on slot "Añadir dolor" at bounding box center [0, 0] width 0 height 0
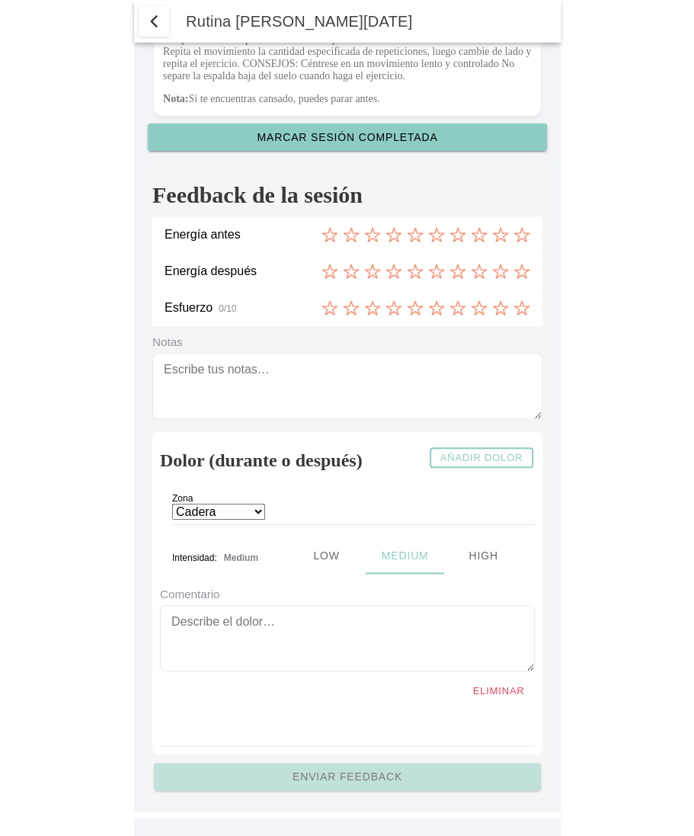
scroll to position [4647, 0]
click at [161, 23] on span "button" at bounding box center [154, 21] width 18 height 18
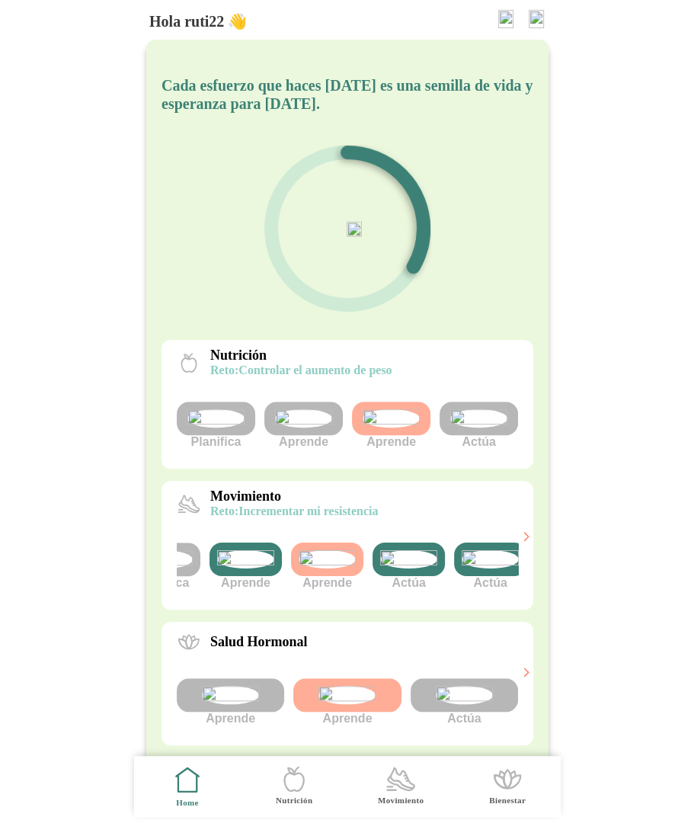
scroll to position [0, 48]
click at [408, 568] on img at bounding box center [409, 559] width 57 height 18
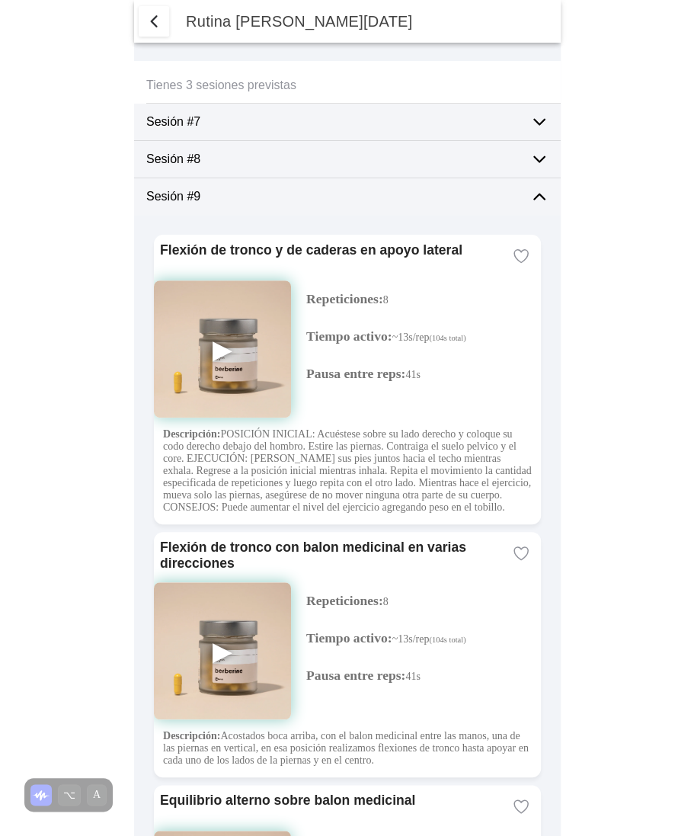
click at [157, 27] on span "button" at bounding box center [154, 21] width 18 height 18
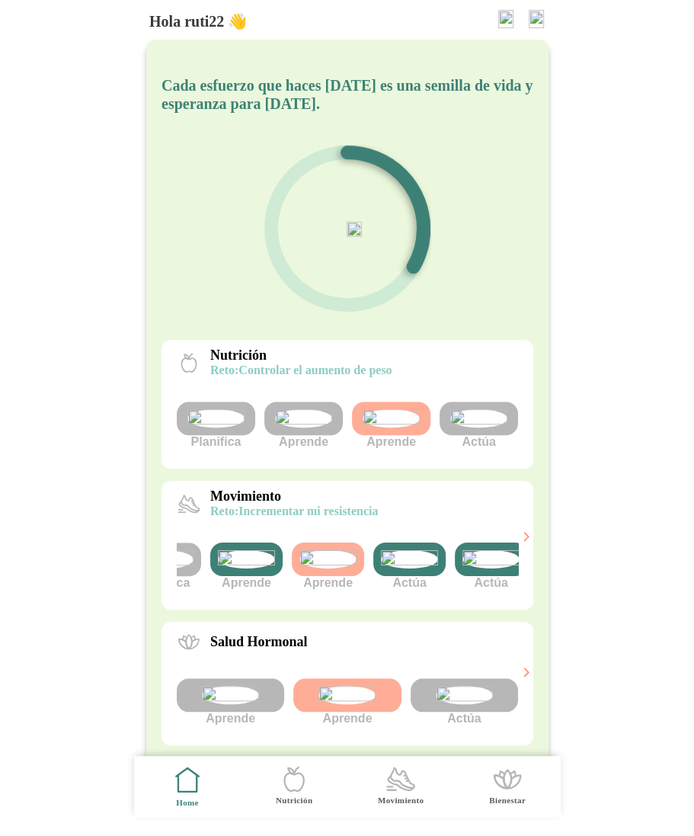
click at [465, 568] on img at bounding box center [490, 559] width 57 height 18
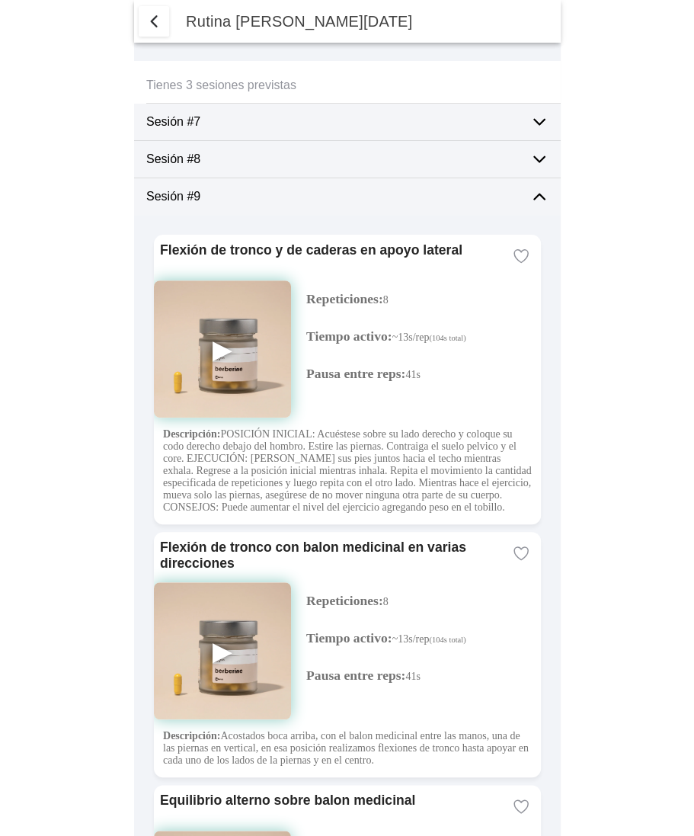
click at [152, 22] on span "button" at bounding box center [154, 21] width 18 height 18
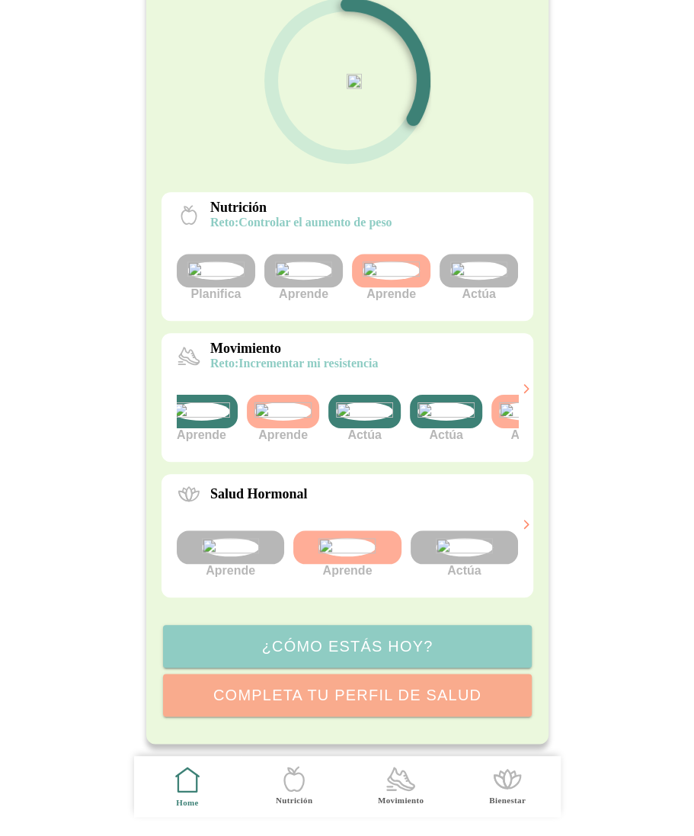
scroll to position [0, 139]
